Goal: Task Accomplishment & Management: Complete application form

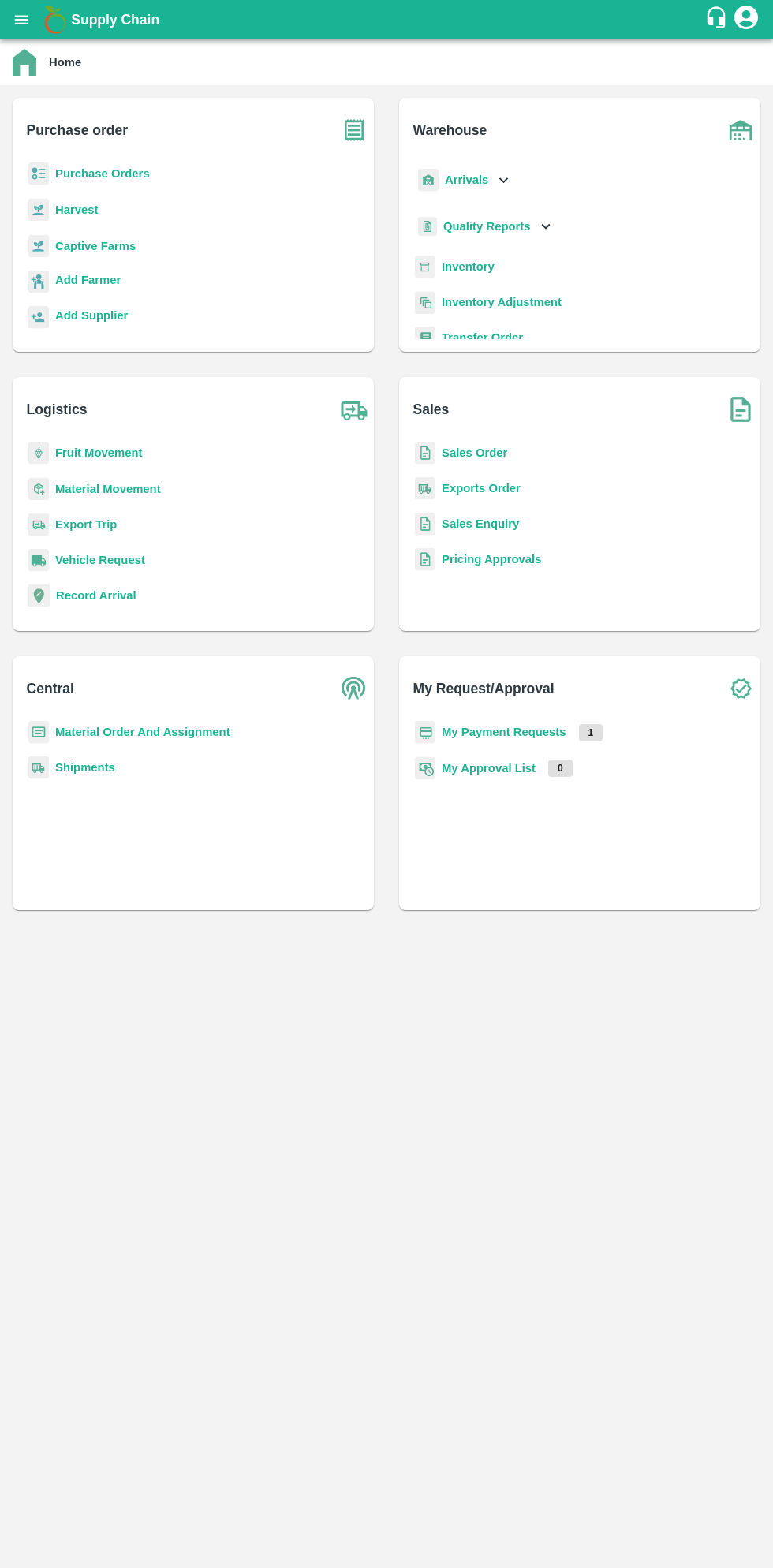
click at [118, 167] on b "Purchase Orders" at bounding box center [102, 173] width 94 height 13
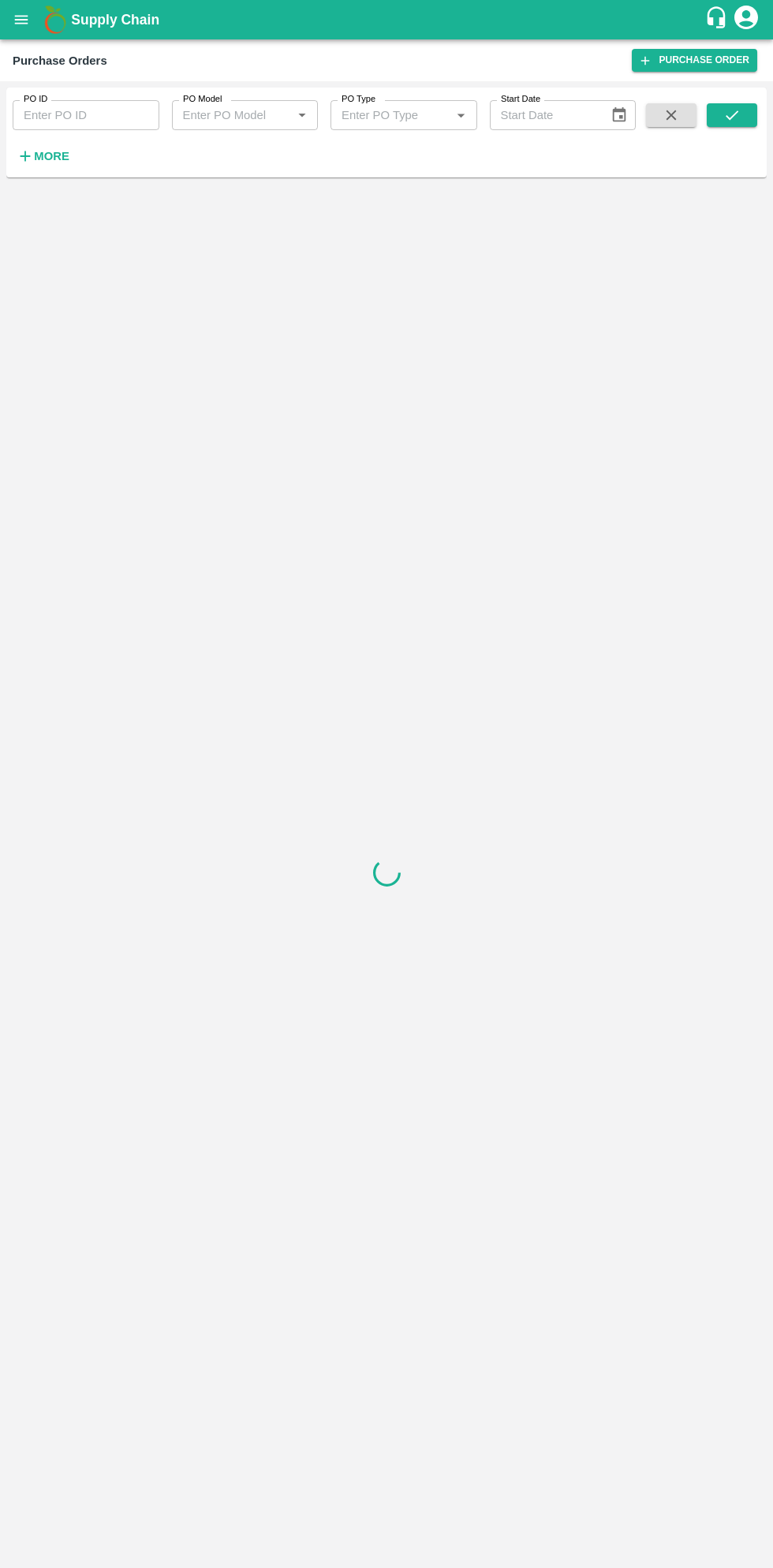
click at [55, 161] on strong "More" at bounding box center [51, 156] width 35 height 13
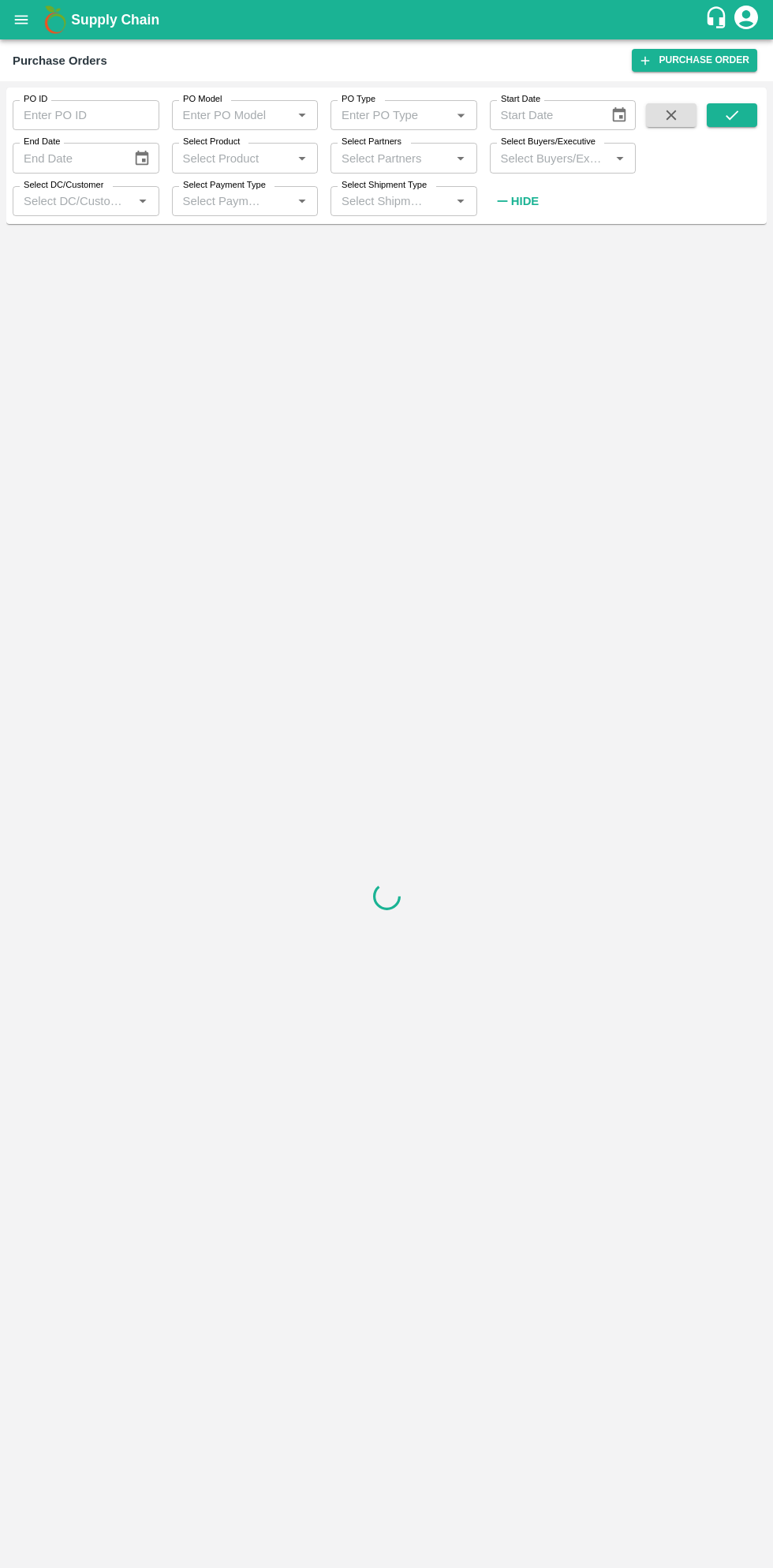
click at [547, 155] on input "Select Buyers/Executive" at bounding box center [550, 158] width 112 height 21
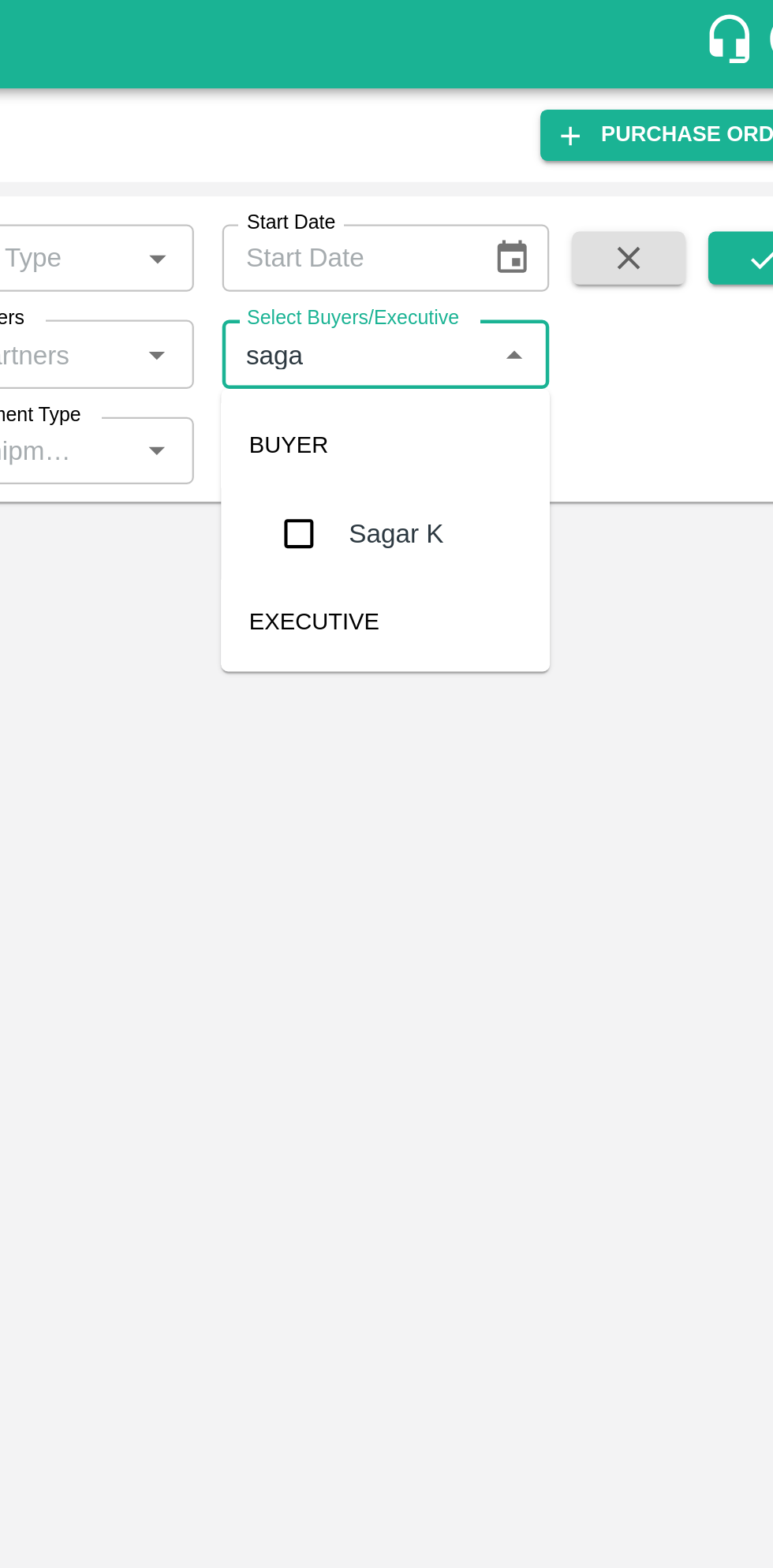
type input "sagar"
click at [529, 248] on input "checkbox" at bounding box center [523, 238] width 32 height 32
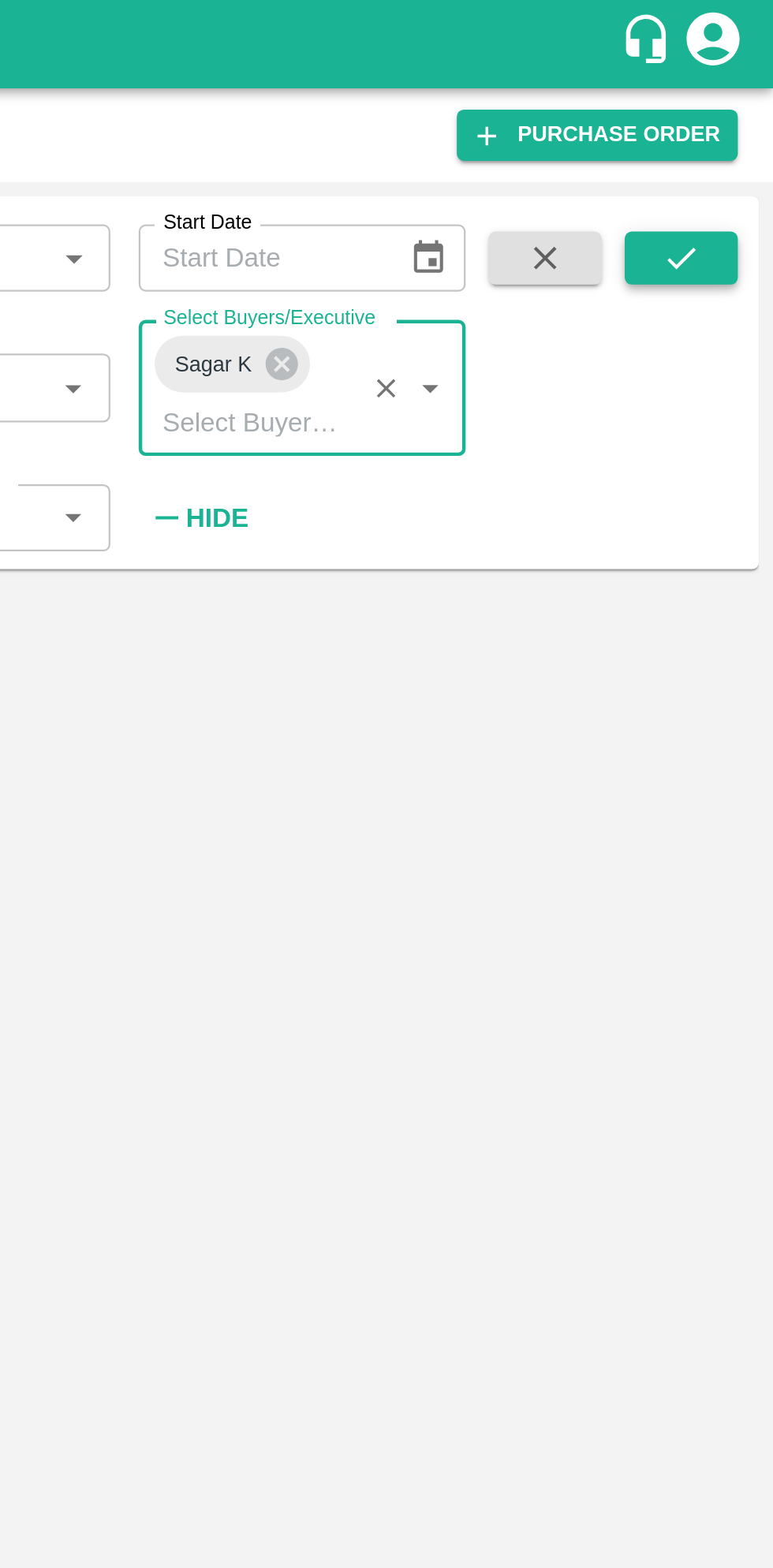
click at [733, 113] on icon "submit" at bounding box center [732, 115] width 17 height 17
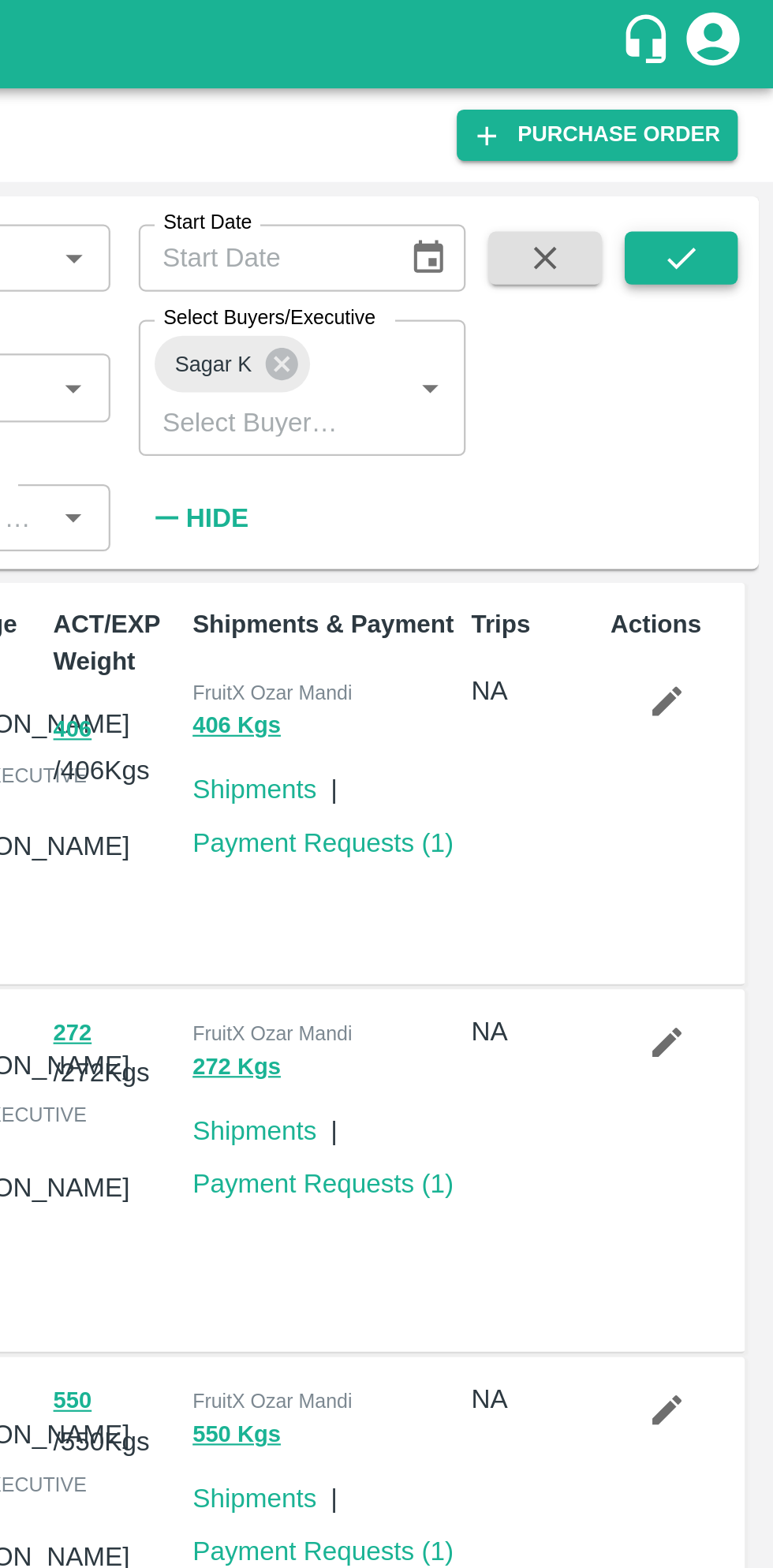
click at [735, 118] on icon "submit" at bounding box center [732, 115] width 17 height 17
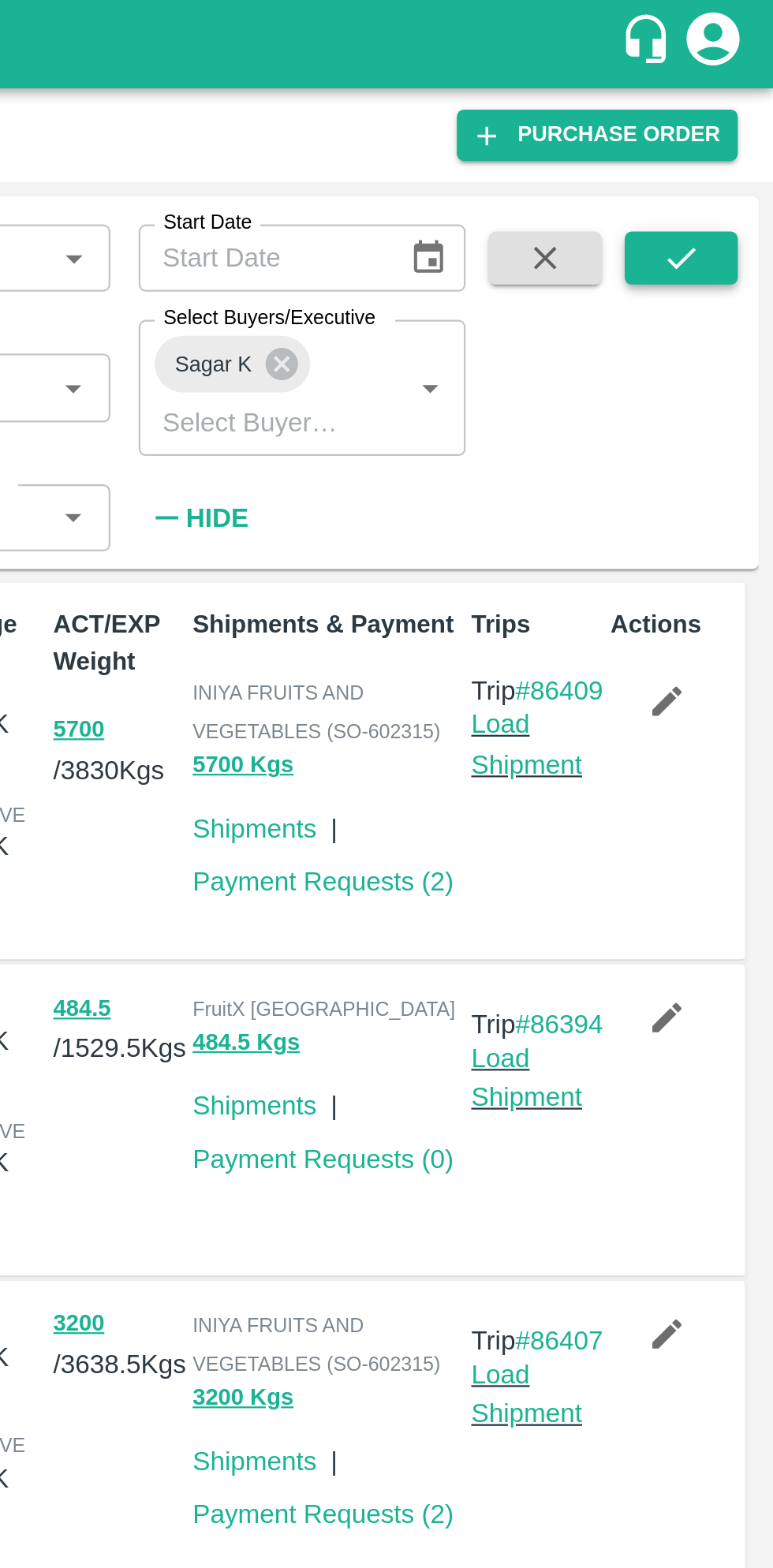
click at [727, 112] on icon "submit" at bounding box center [732, 115] width 17 height 17
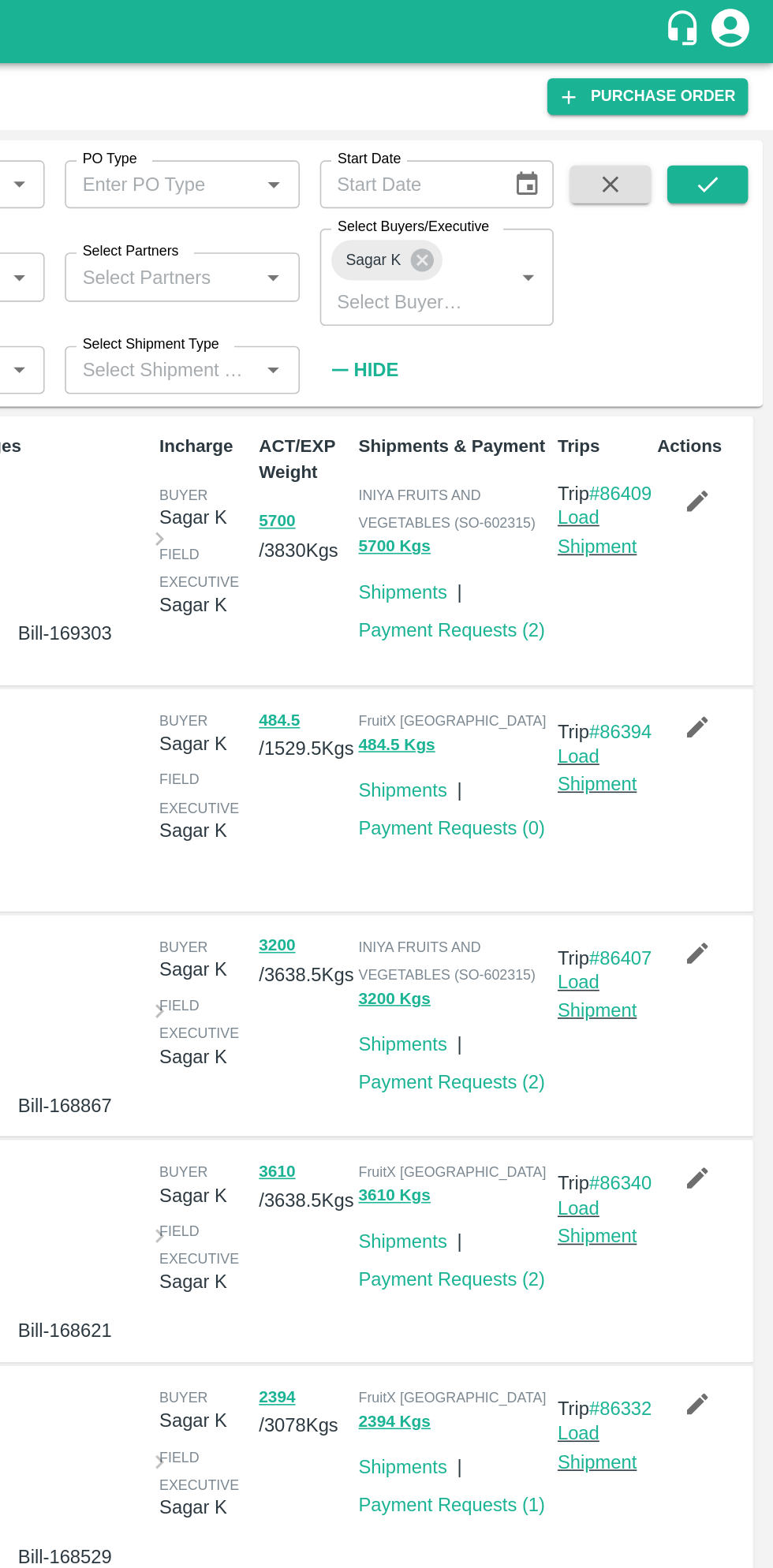
click at [728, 308] on icon "button" at bounding box center [726, 313] width 17 height 17
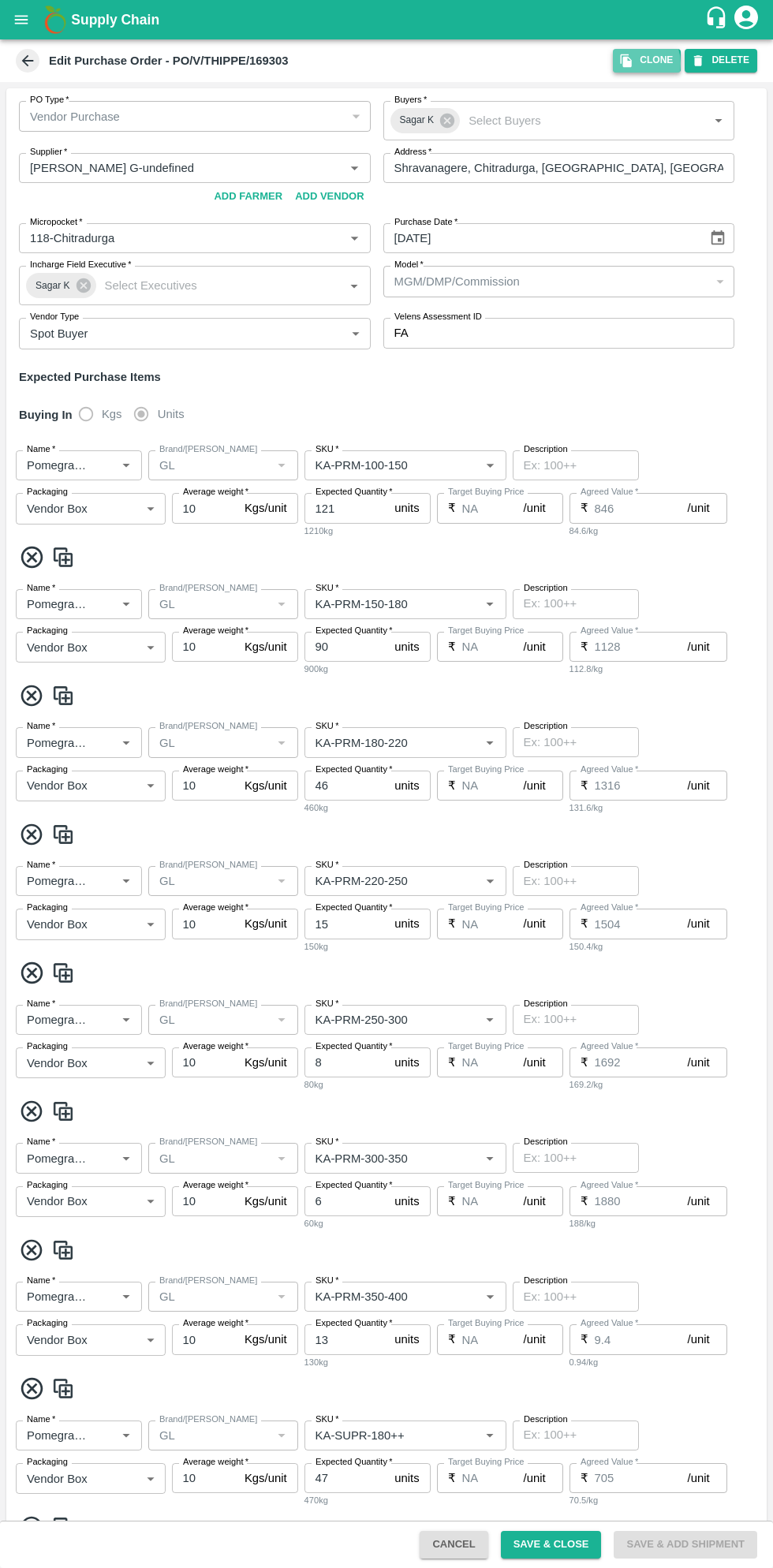
click at [643, 64] on button "Clone" at bounding box center [646, 60] width 68 height 23
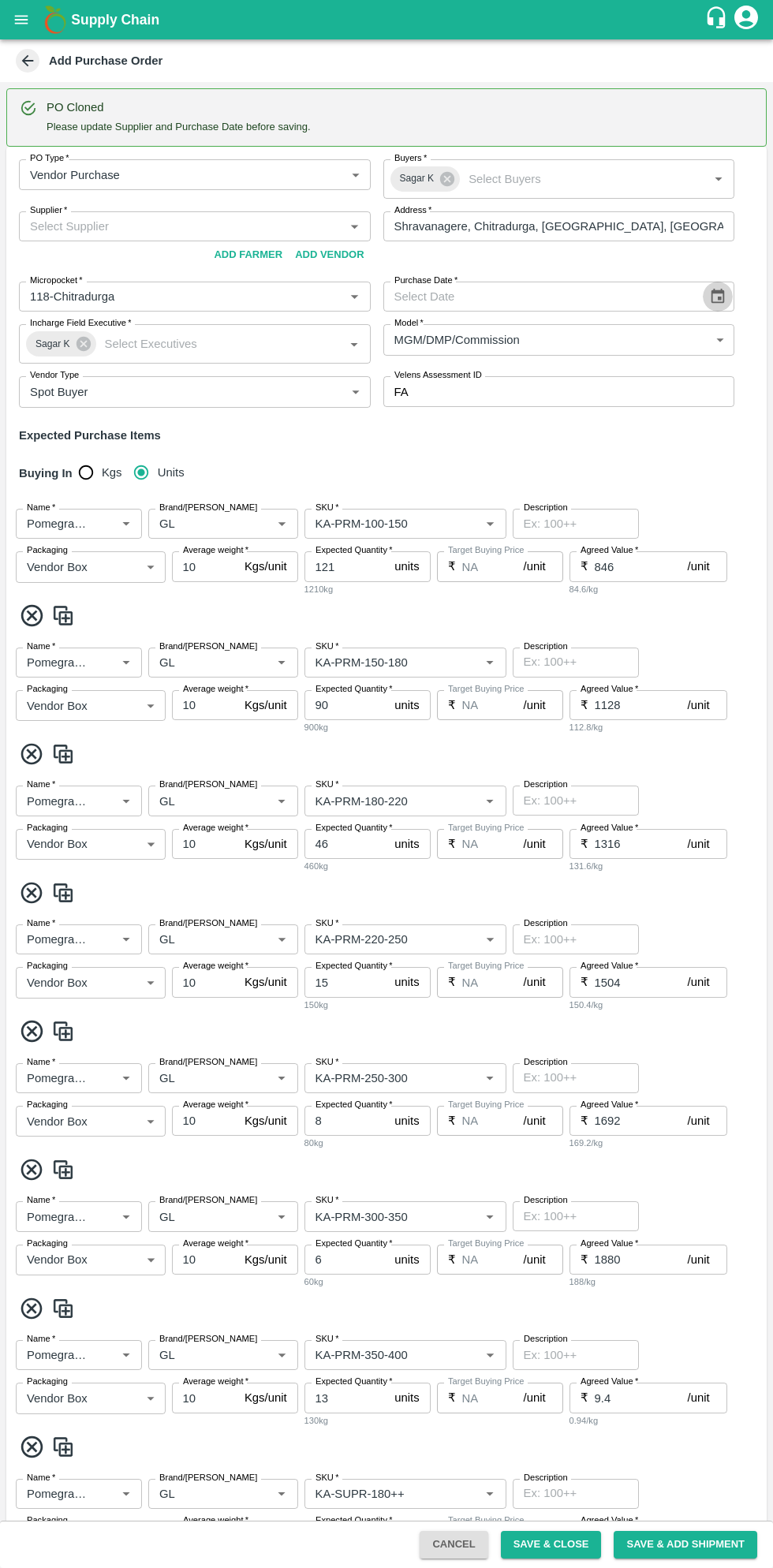
click at [719, 288] on icon "Choose date" at bounding box center [717, 297] width 17 height 17
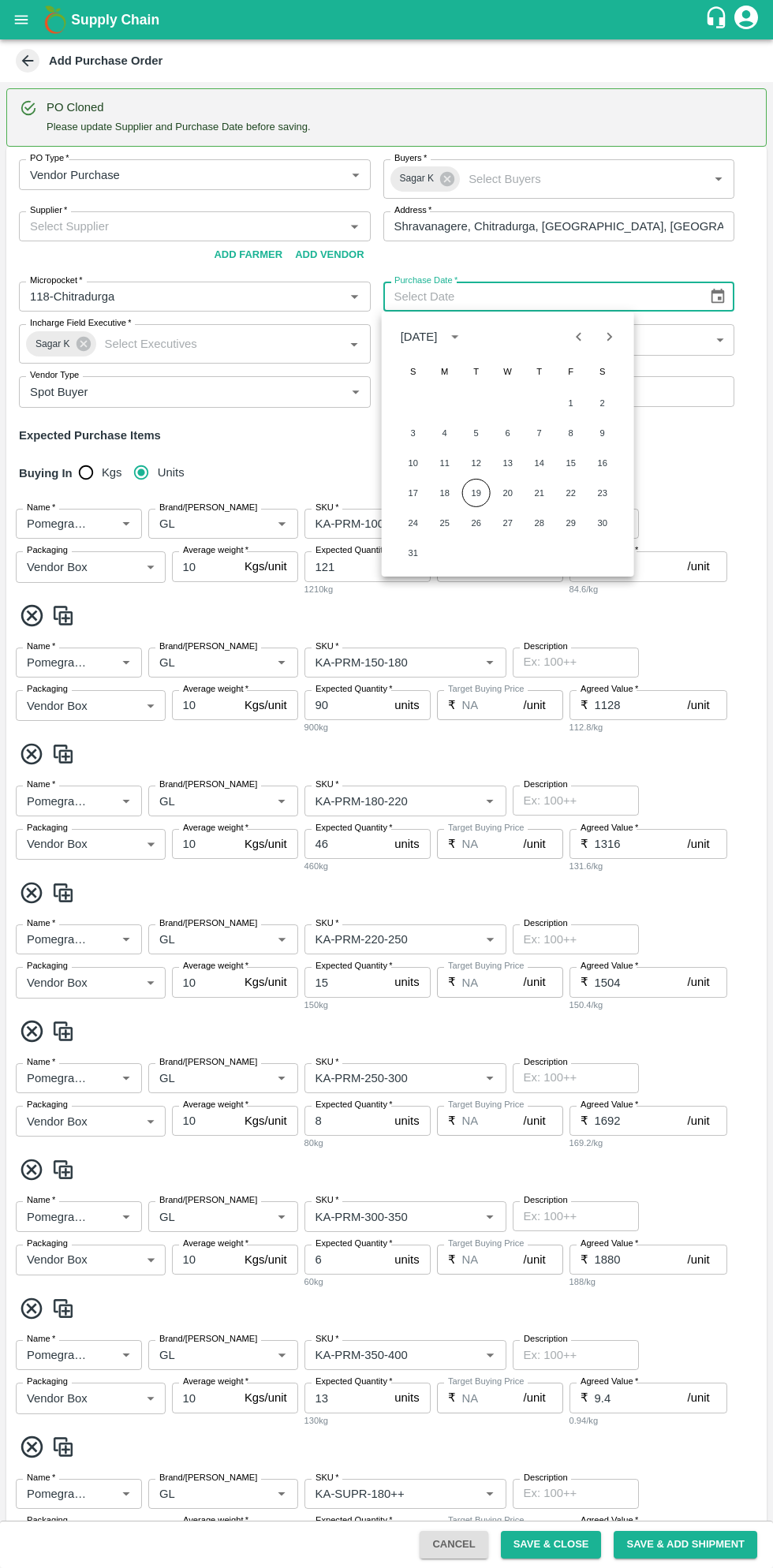
click at [474, 493] on button "19" at bounding box center [476, 493] width 28 height 28
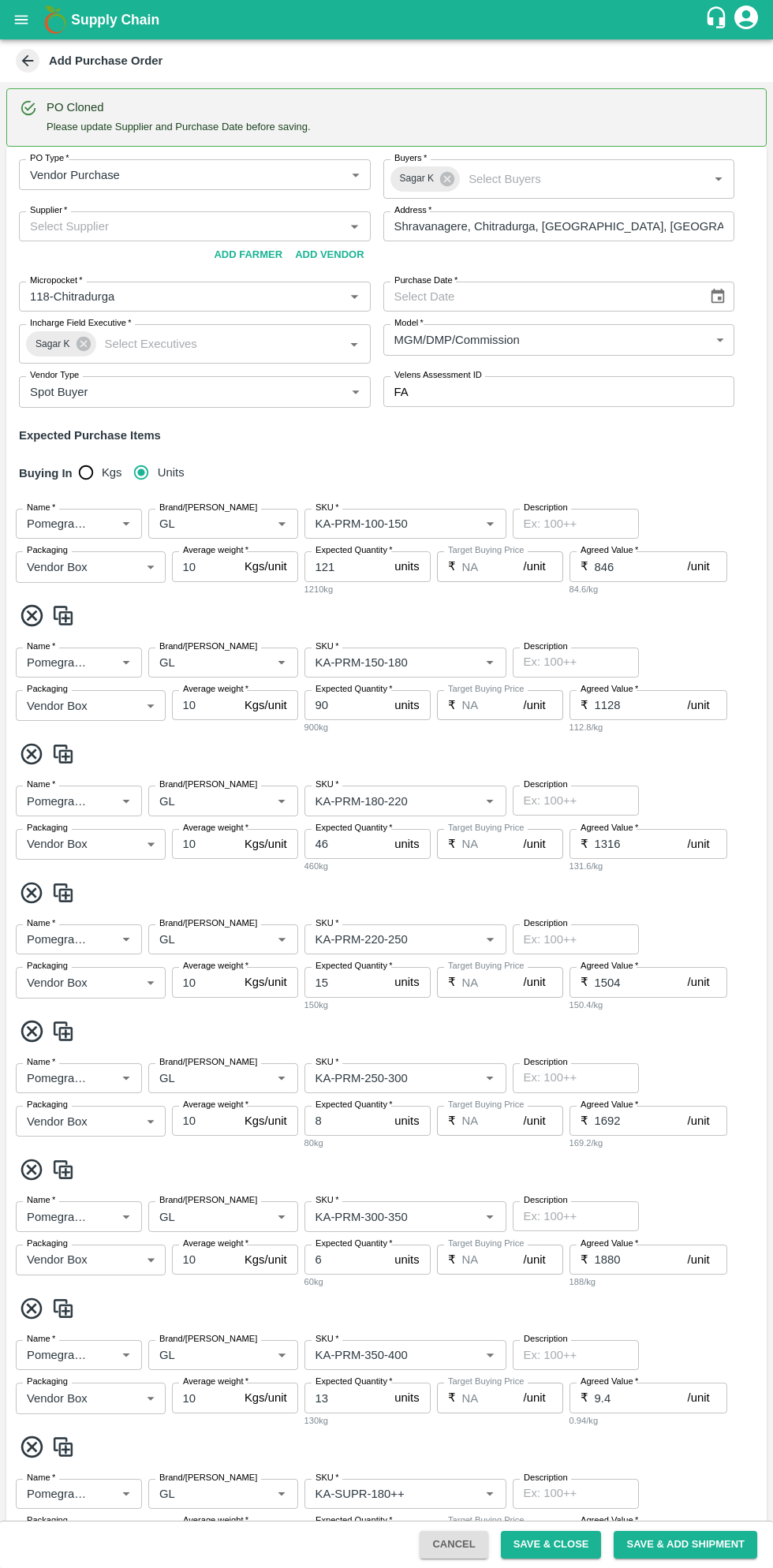
type input "[DATE]"
click at [209, 226] on input "Supplier   *" at bounding box center [182, 227] width 317 height 21
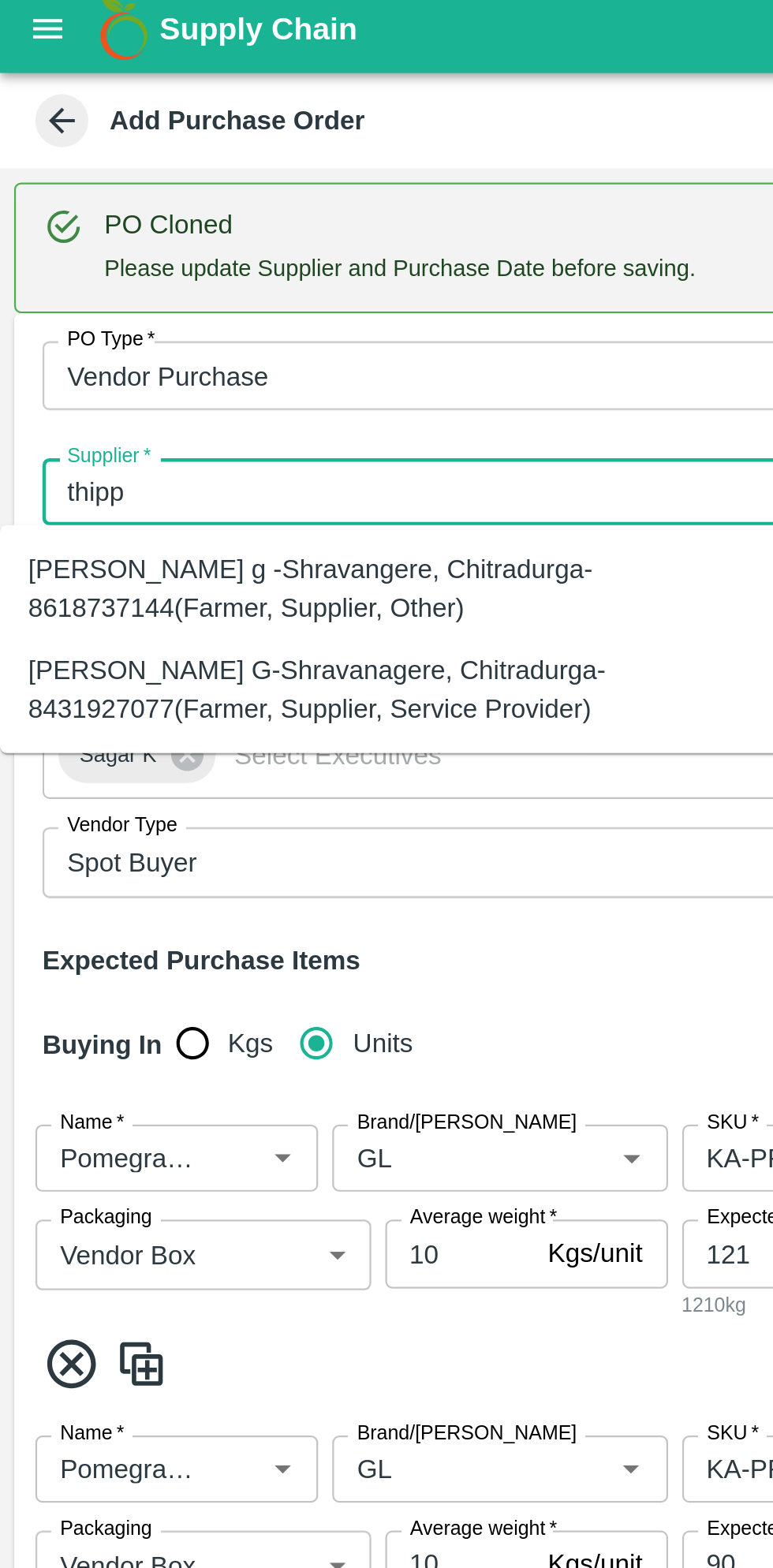
click at [181, 308] on div "[PERSON_NAME] G-Shravanagere, Chitradurga-8431927077(Farmer, Supplier, Service …" at bounding box center [175, 314] width 325 height 35
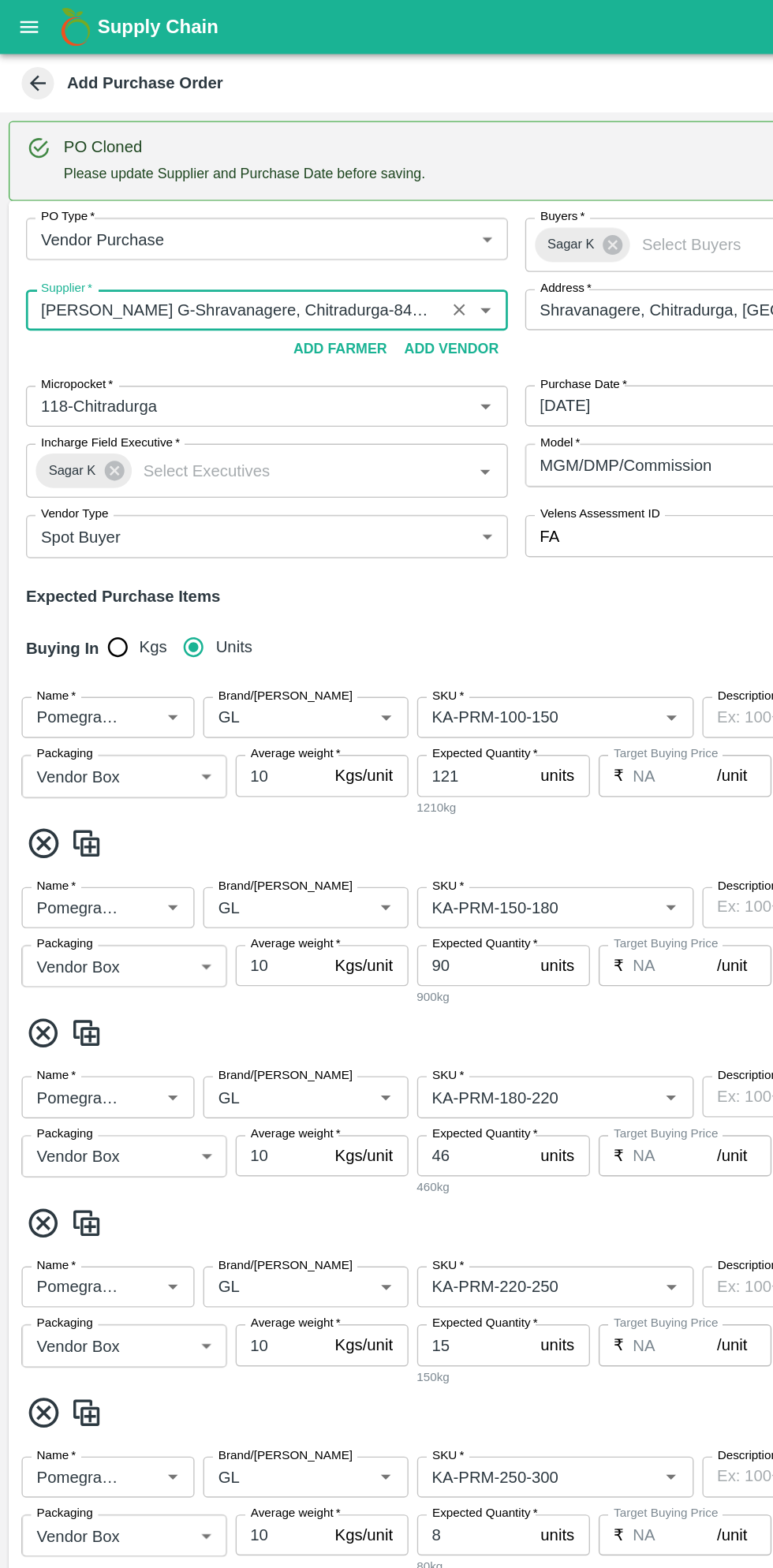
scroll to position [1089, 0]
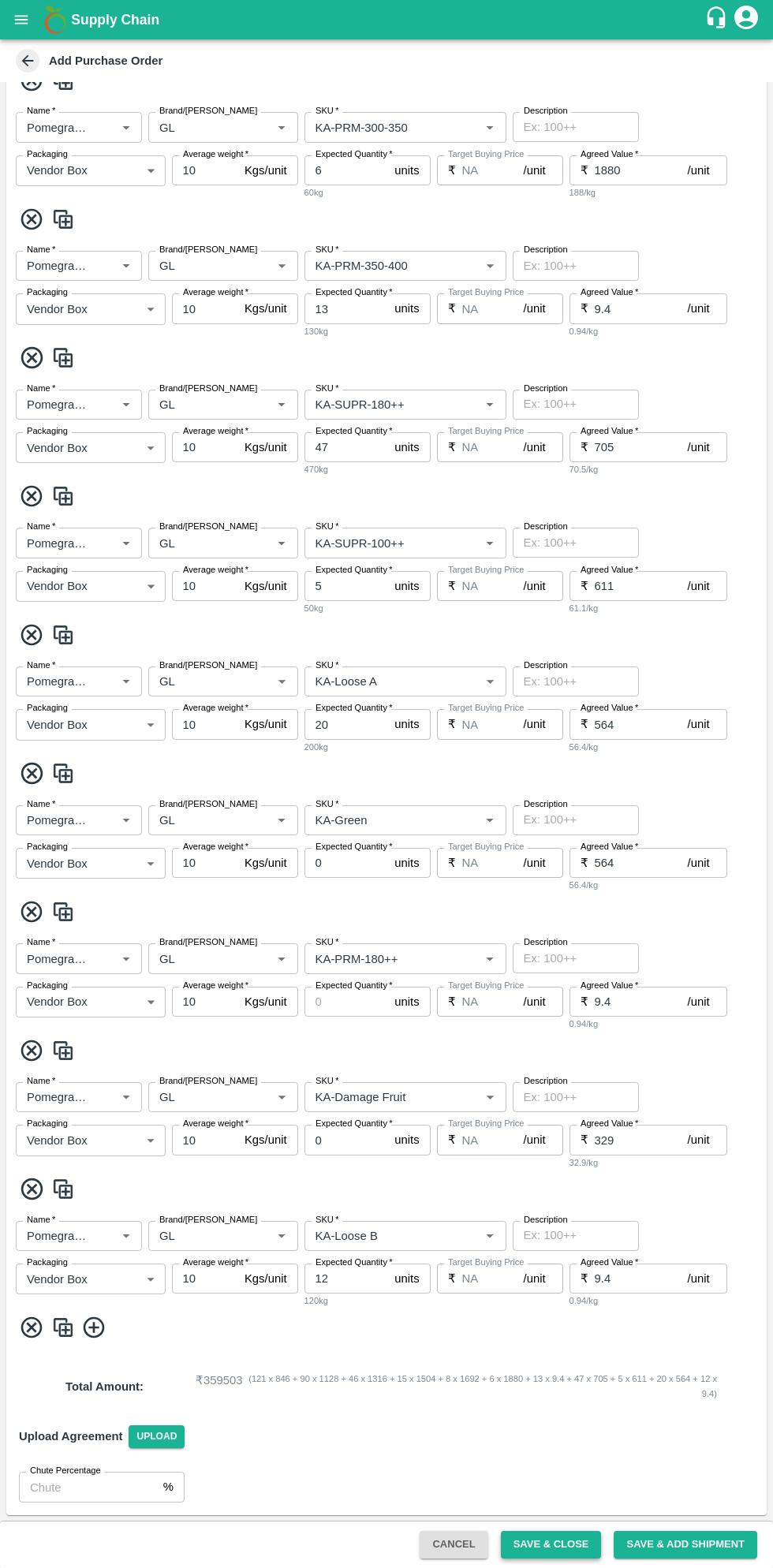
type input "[PERSON_NAME] G-Shravanagere, Chitradurga-8431927077(Farmer, Supplier, Service …"
click at [565, 1541] on button "Save & Close" at bounding box center [552, 1545] width 101 height 27
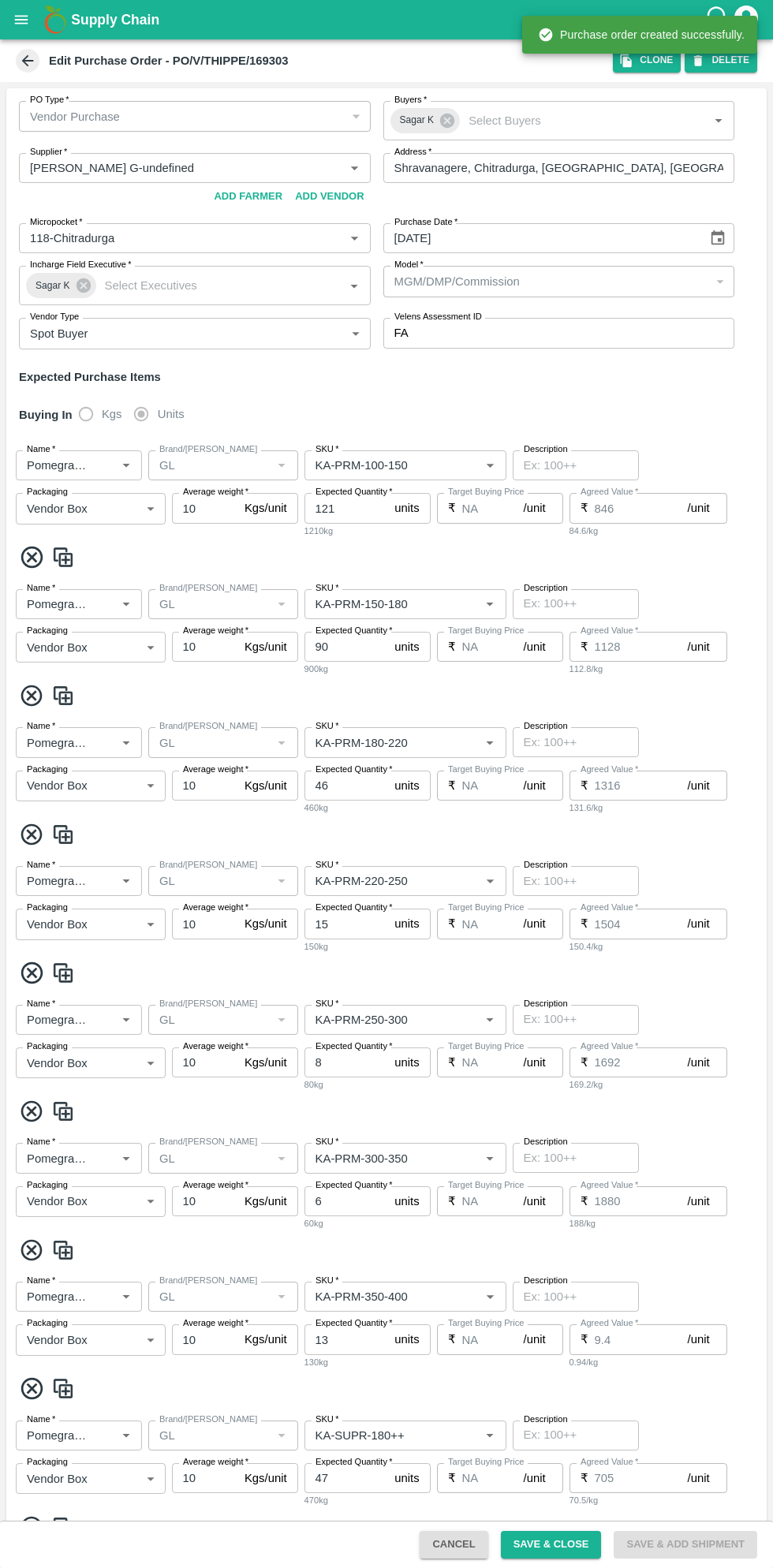
type input "[PERSON_NAME] G-undefined"
type input "118-Chitradurga"
type input "Pomegranate"
type input "GL"
type input "KA-PRM-100-150"
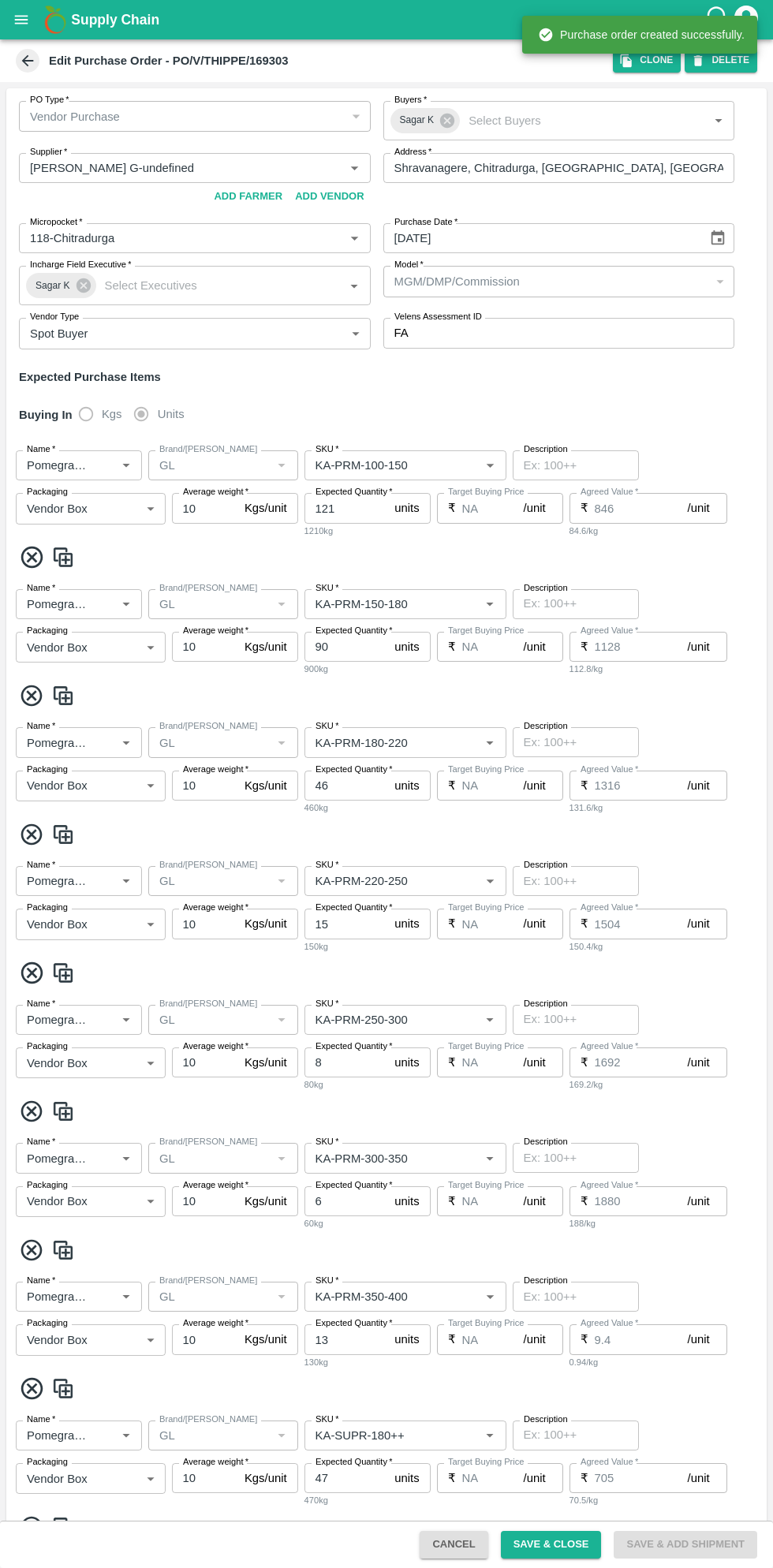
type input "NA"
type input "Pomegranate"
type input "GL"
type input "KA-PRM-150-180"
type input "NA"
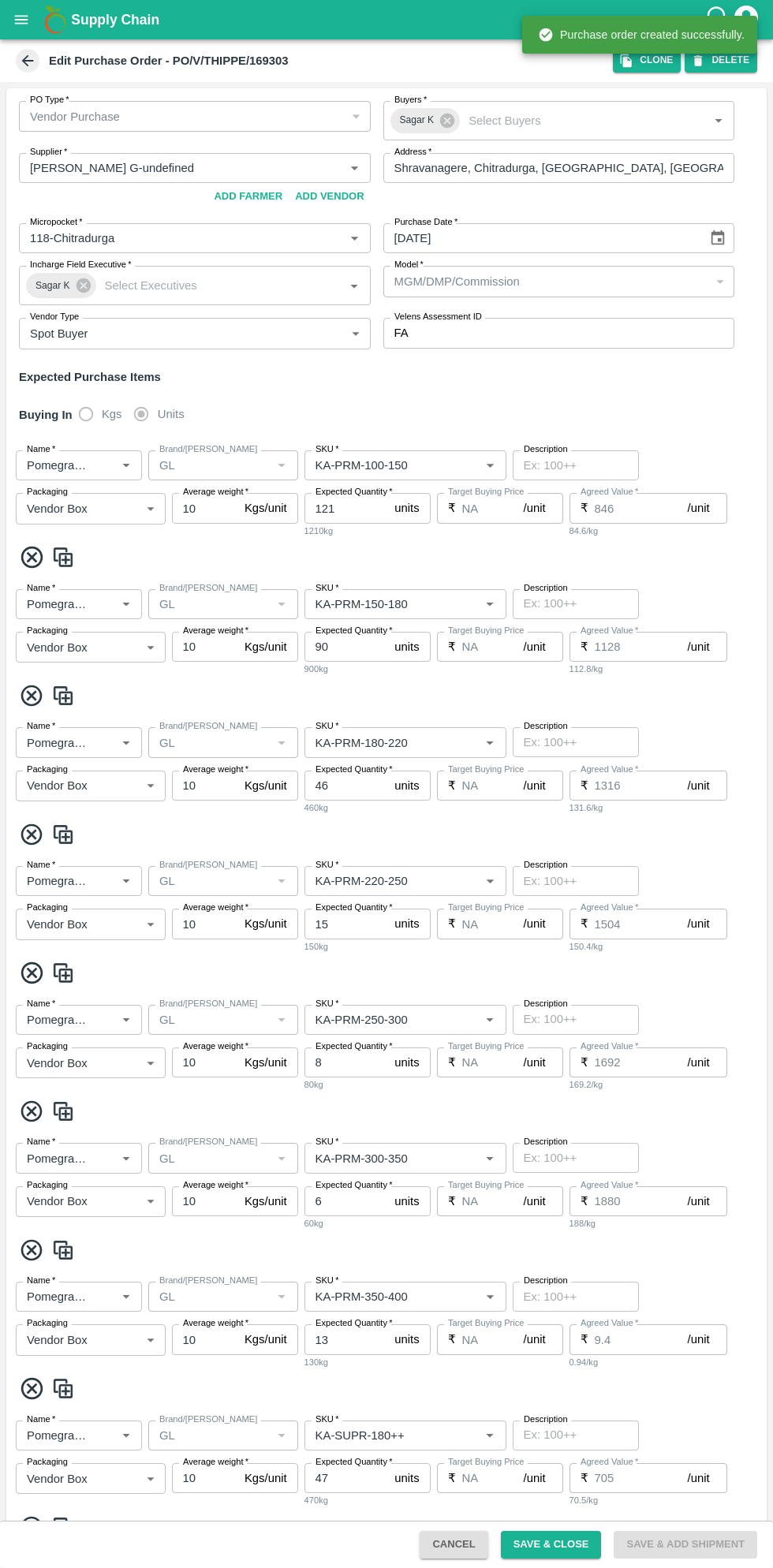
type input "Pomegranate"
type input "GL"
type input "KA-PRM-180-220"
type input "NA"
type input "Pomegranate"
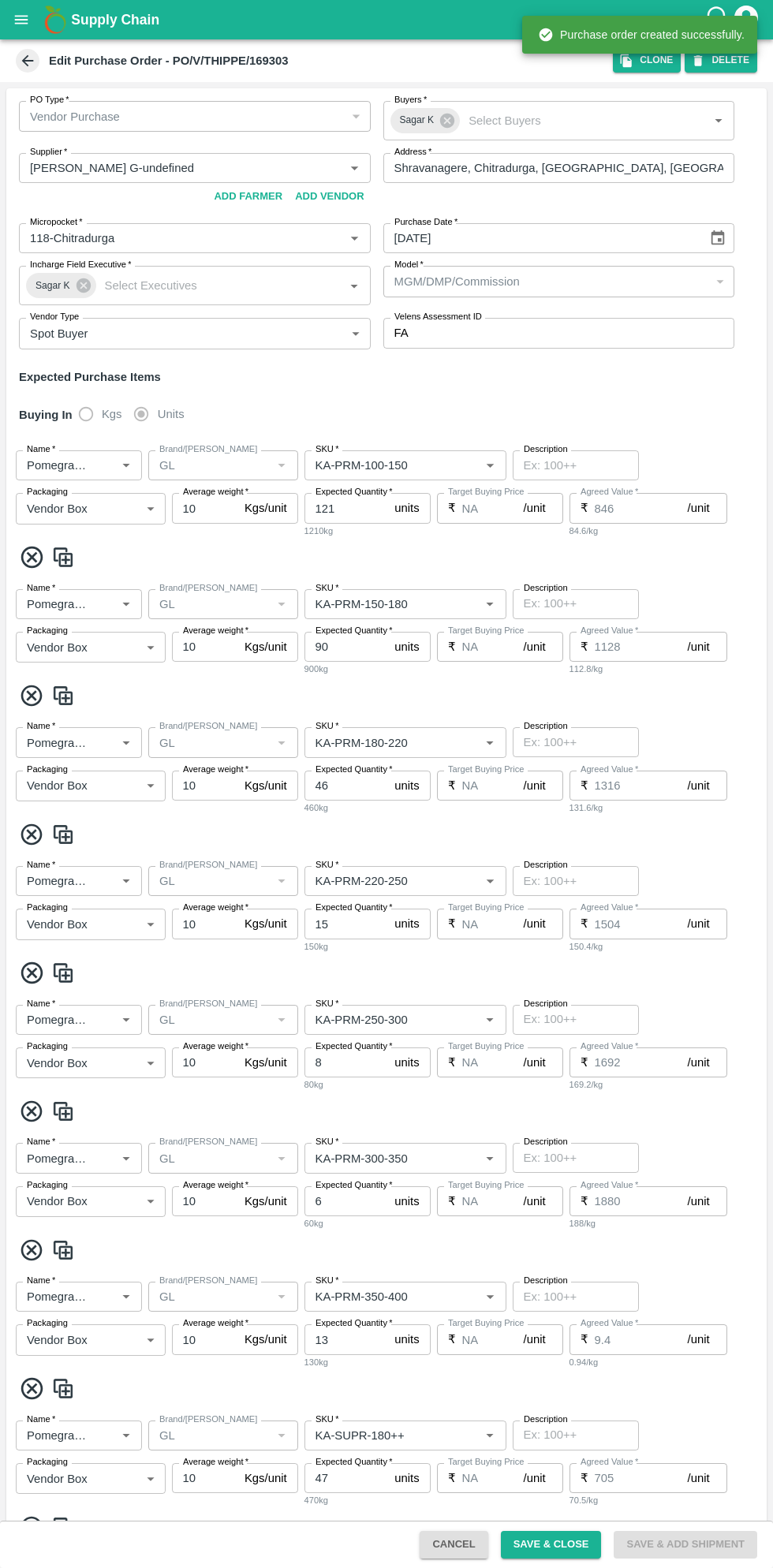
type input "GL"
type input "KA-PRM-220-250"
type input "NA"
type input "Pomegranate"
type input "GL"
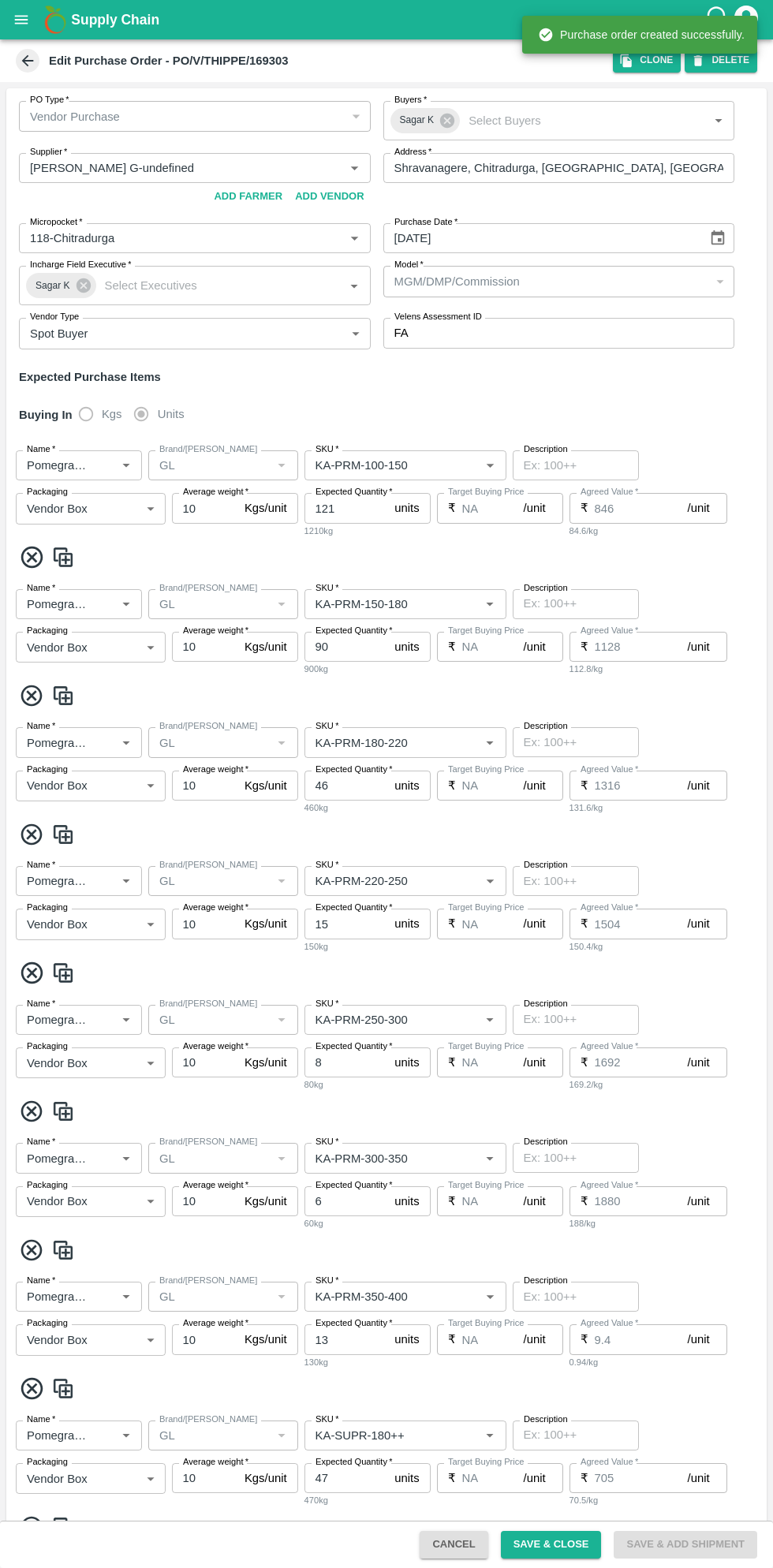
type input "KA-PRM-250-300"
type input "NA"
type input "Pomegranate"
type input "GL"
type input "KA-PRM-300-350"
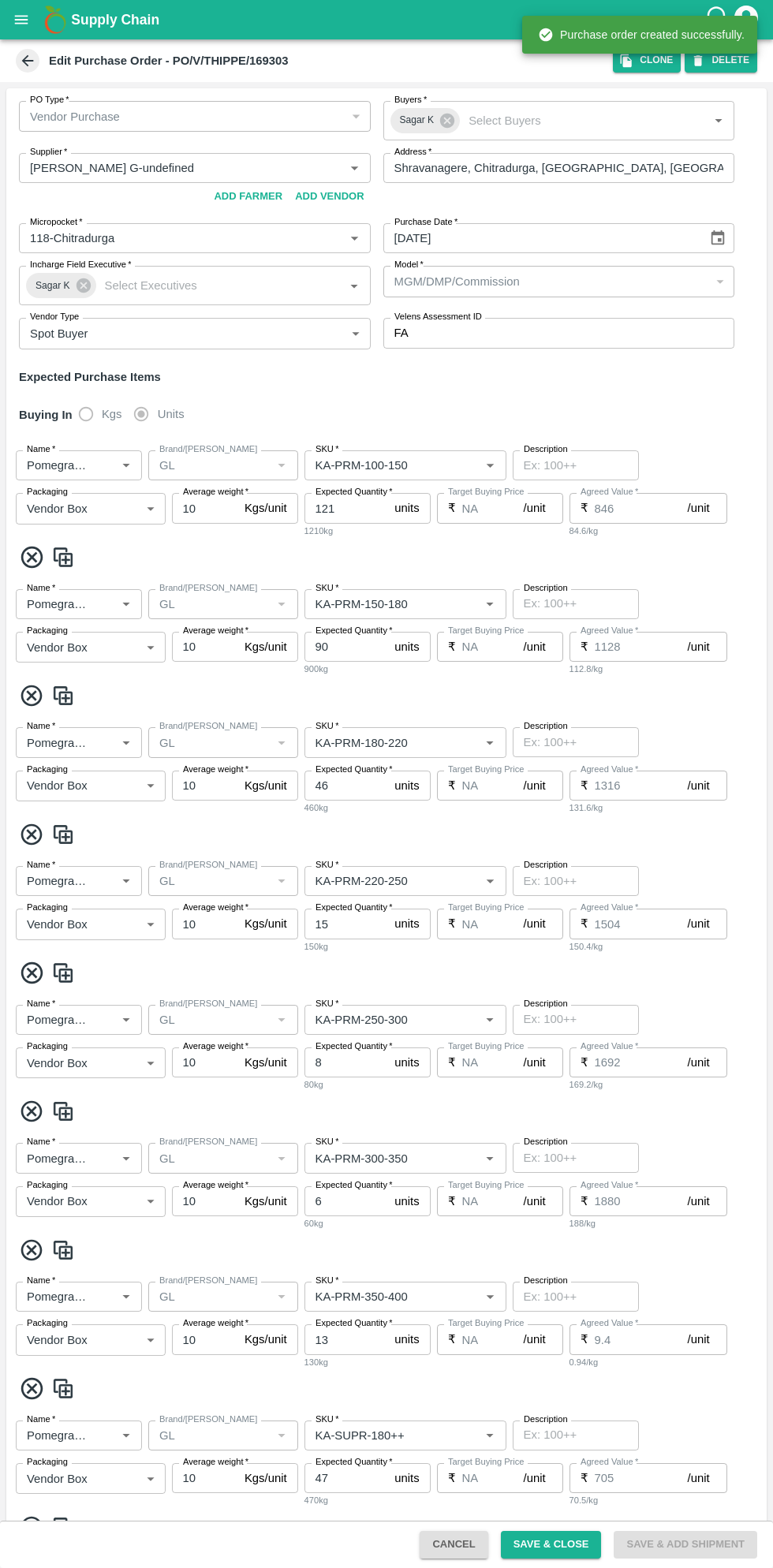
type input "NA"
type input "Pomegranate"
type input "GL"
type input "KA-PRM-350-400"
type input "NA"
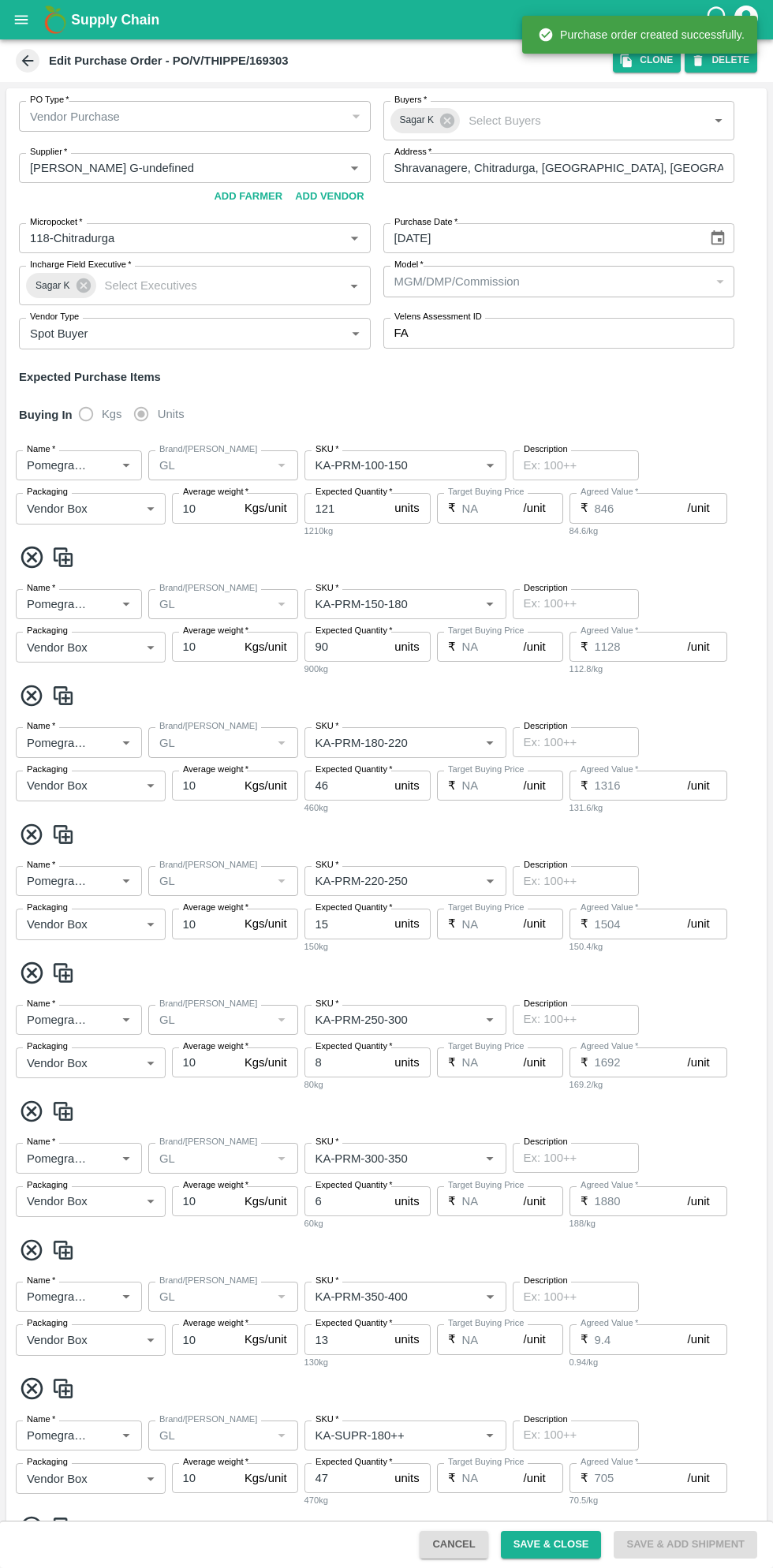
type input "Pomegranate"
type input "GL"
type input "KA-SUPR-180++"
type input "NA"
type input "Pomegranate"
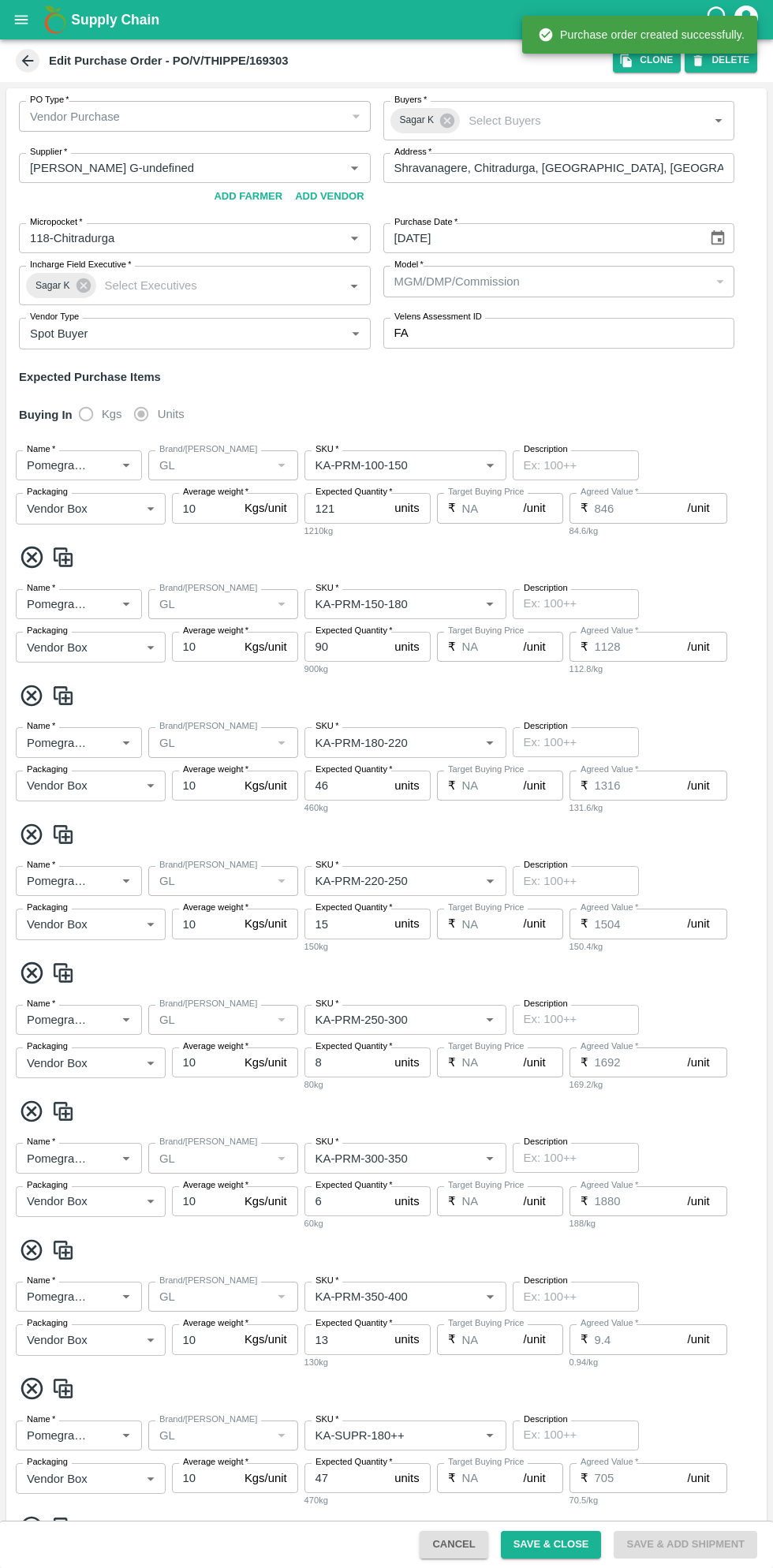
type input "GL"
type input "KA-SUPR-100++"
type input "NA"
type input "Pomegranate"
type input "GL"
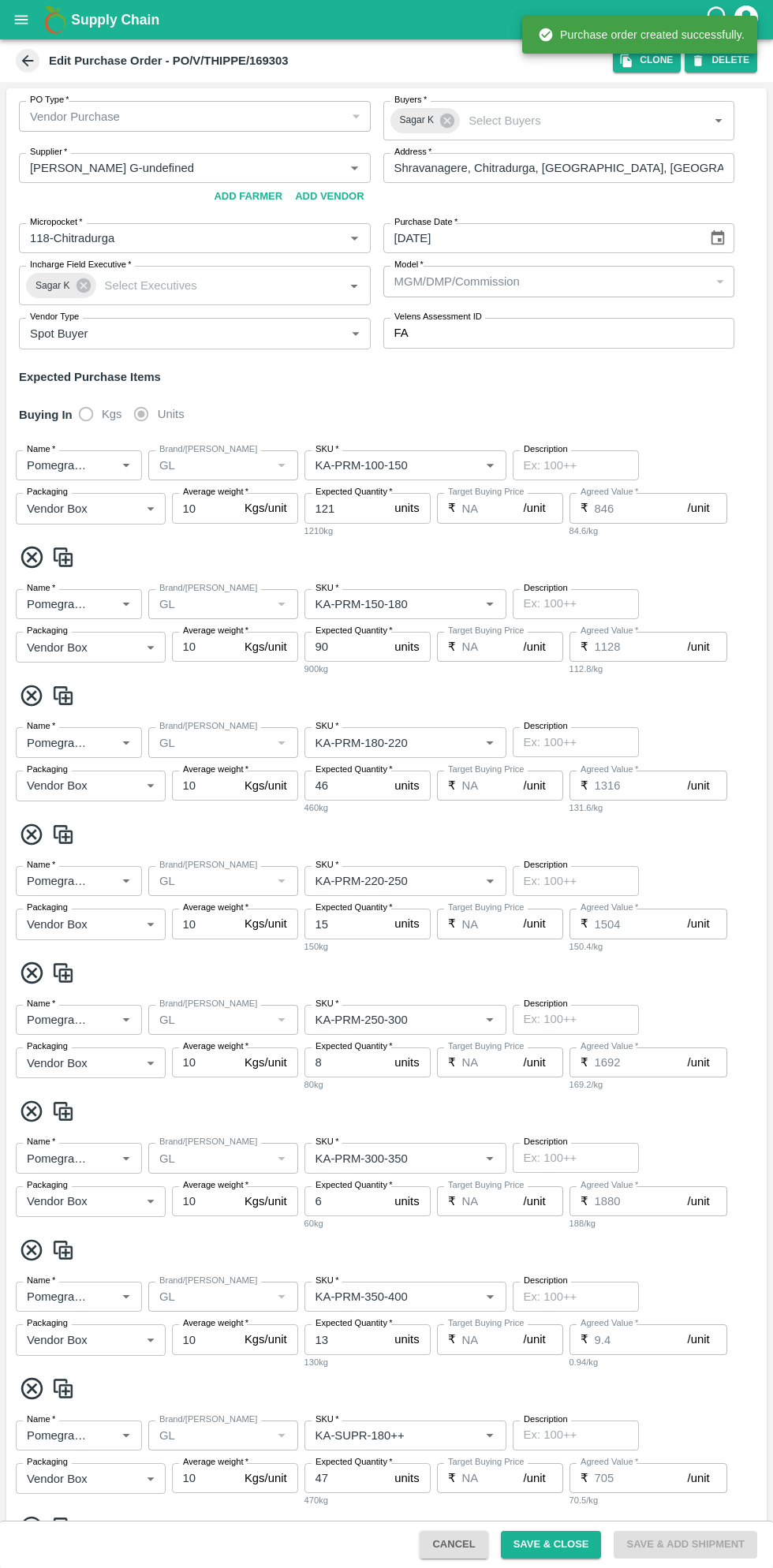
type input "KA-Loose A"
type input "NA"
type input "Pomegranate"
type input "GL"
type input "KA-Green"
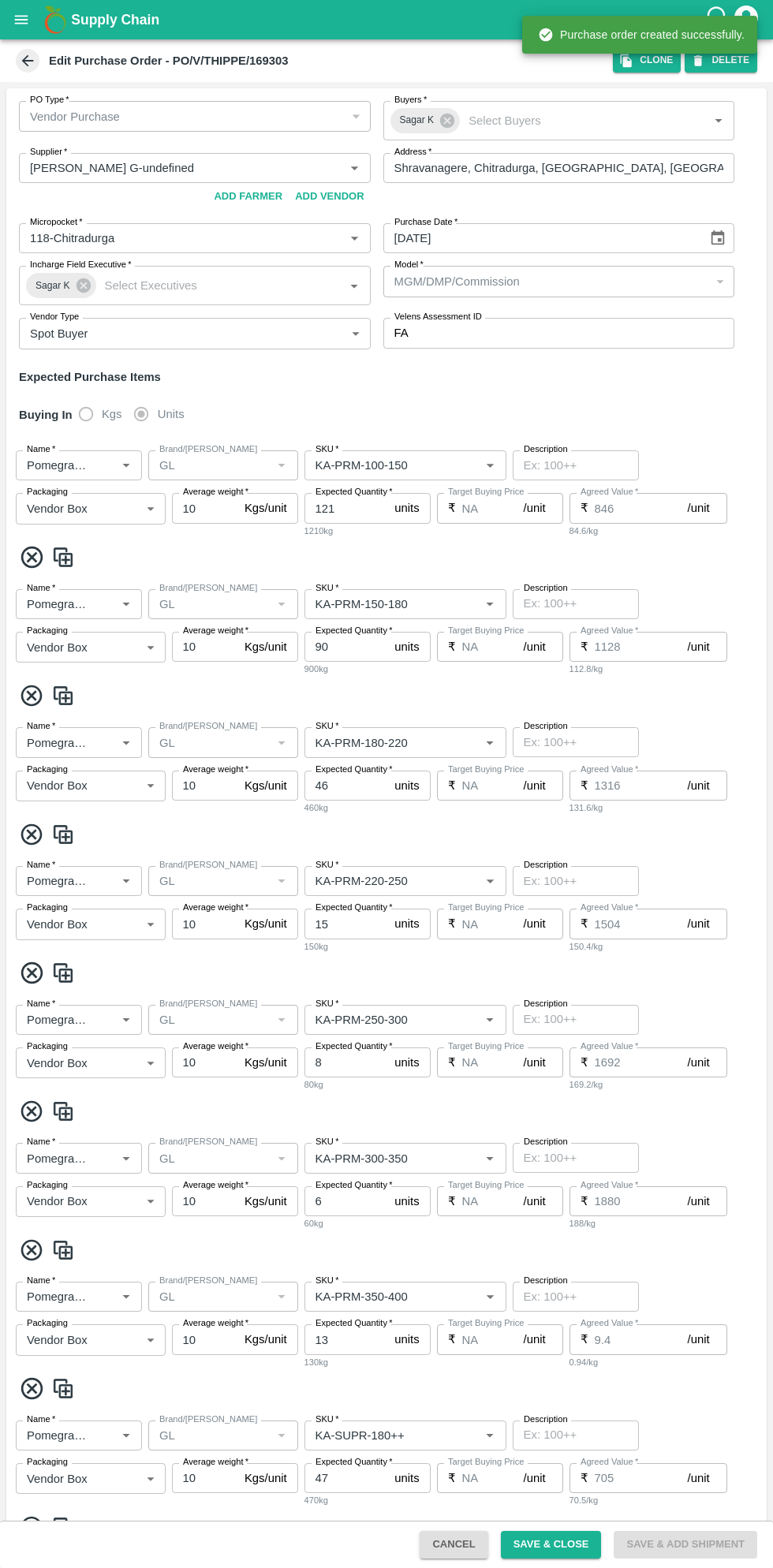
type input "NA"
type input "Pomegranate"
type input "GL"
type input "KA-PRM-180++"
type input "NA"
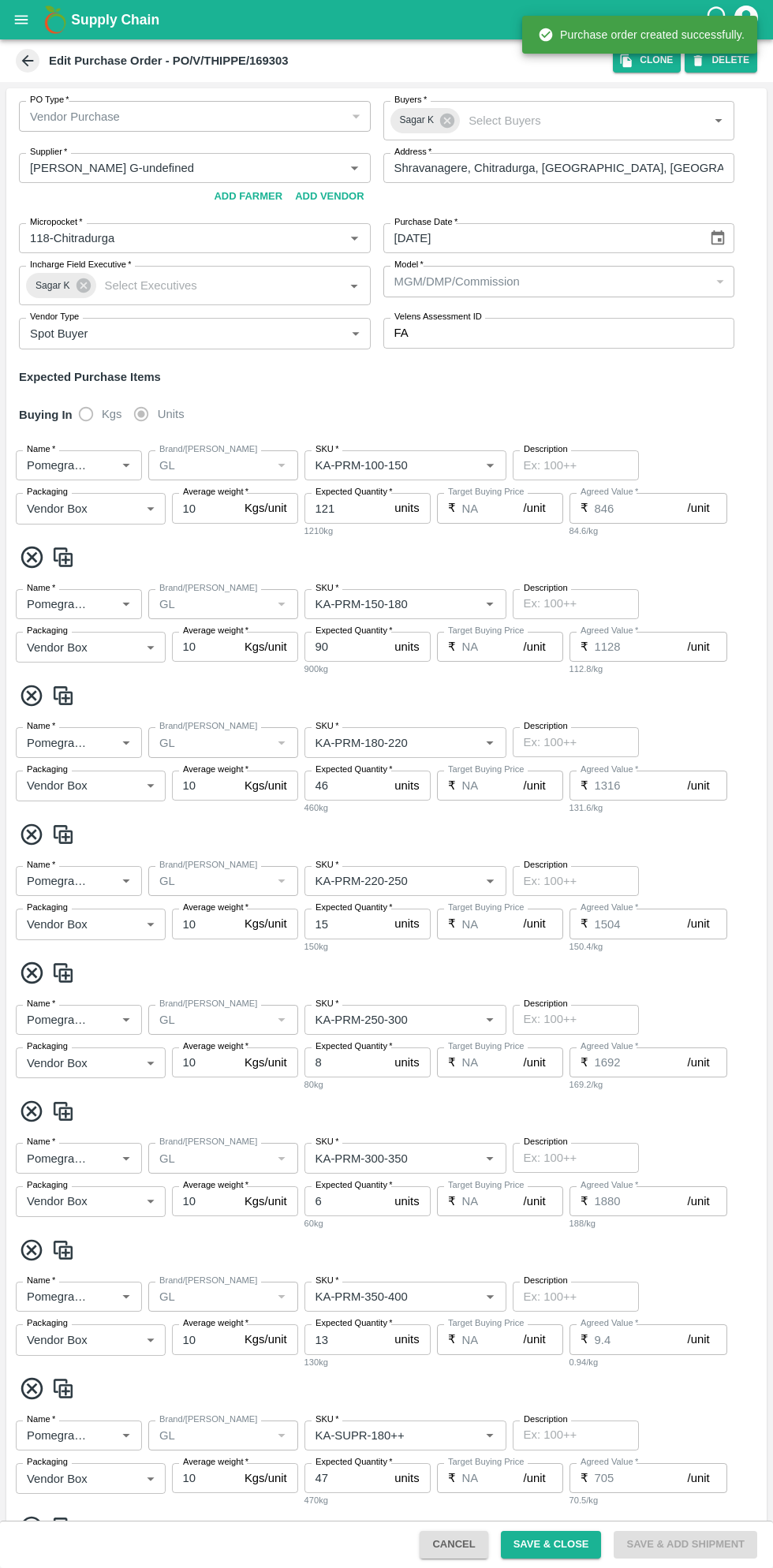
type input "Pomegranate"
type input "GL"
type input "KA-Damage Fruit"
type input "NA"
type input "Pomegranate"
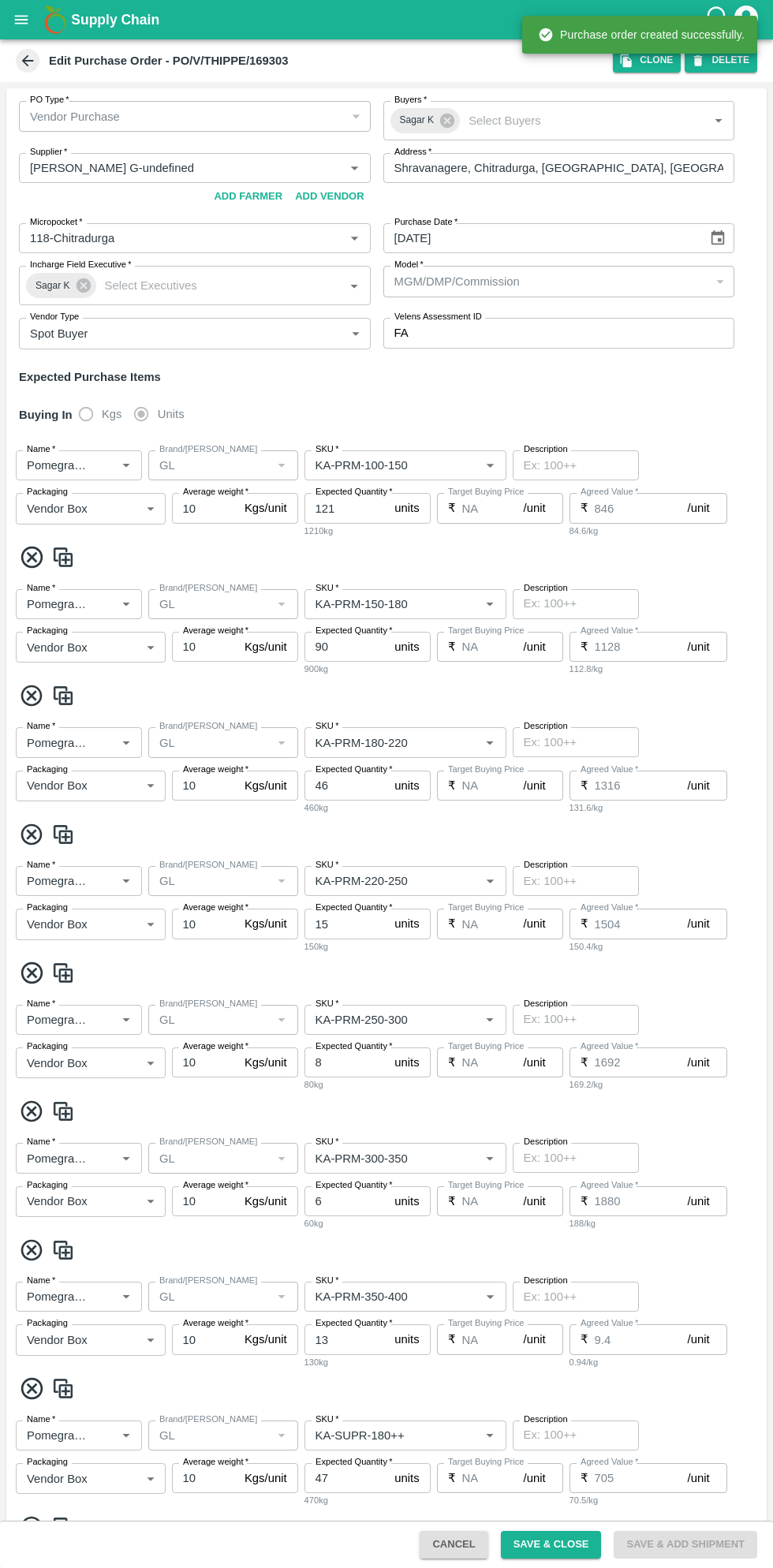
type input "GL"
type input "KA-Loose B"
type input "NA"
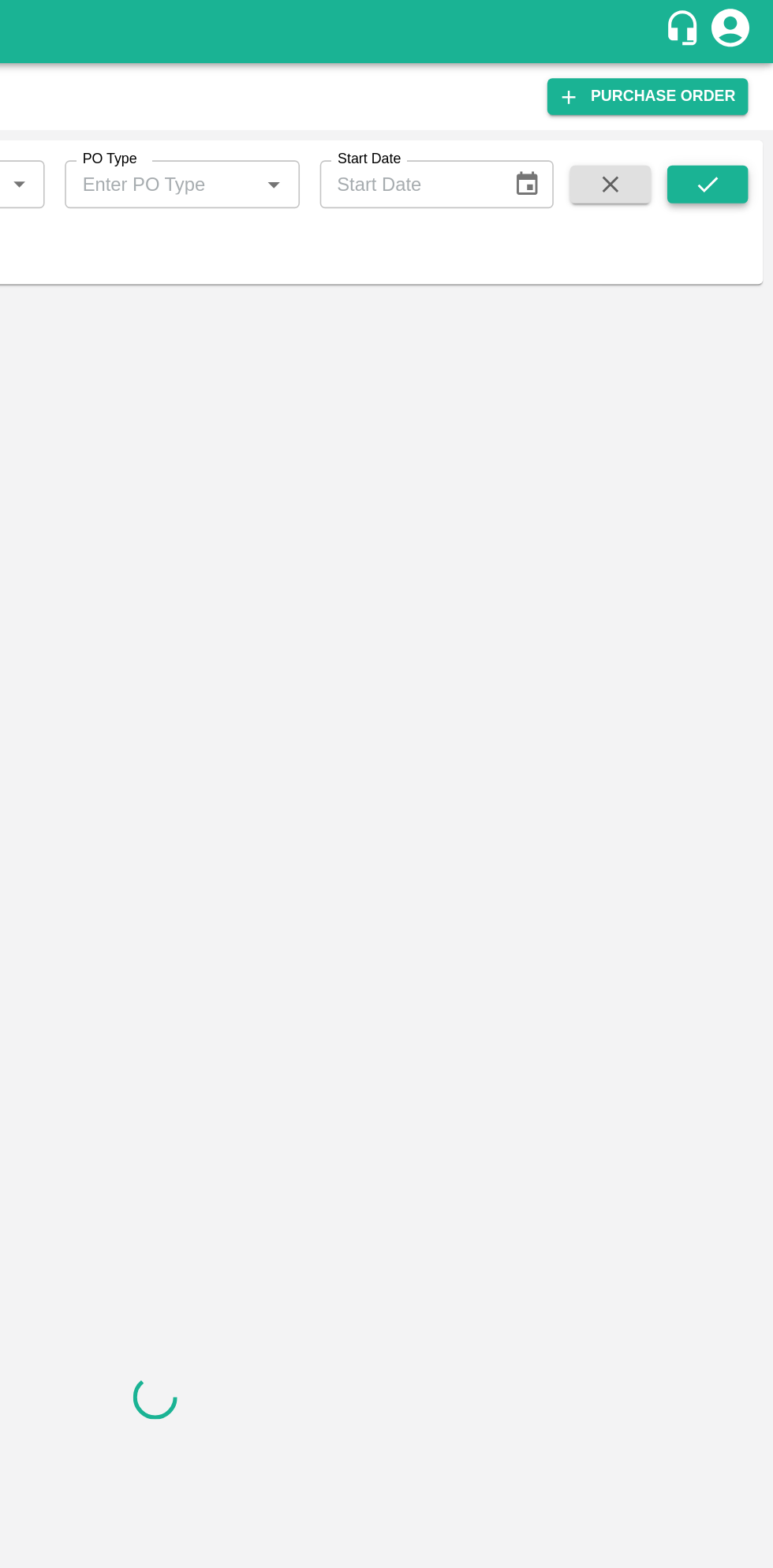
click at [737, 122] on icon "submit" at bounding box center [732, 115] width 17 height 17
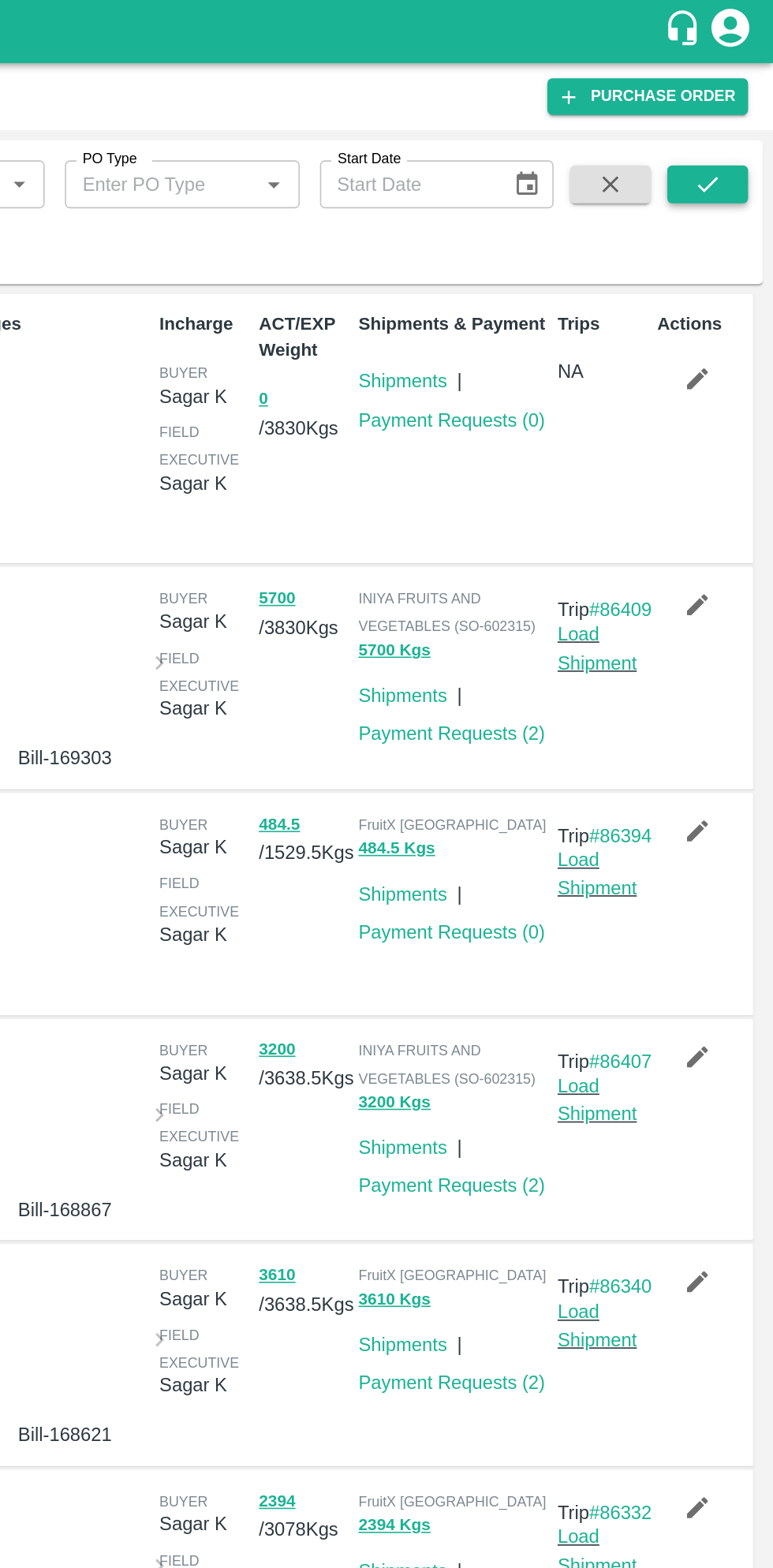
click at [741, 109] on button "submit" at bounding box center [732, 115] width 51 height 24
